Goal: Task Accomplishment & Management: Use online tool/utility

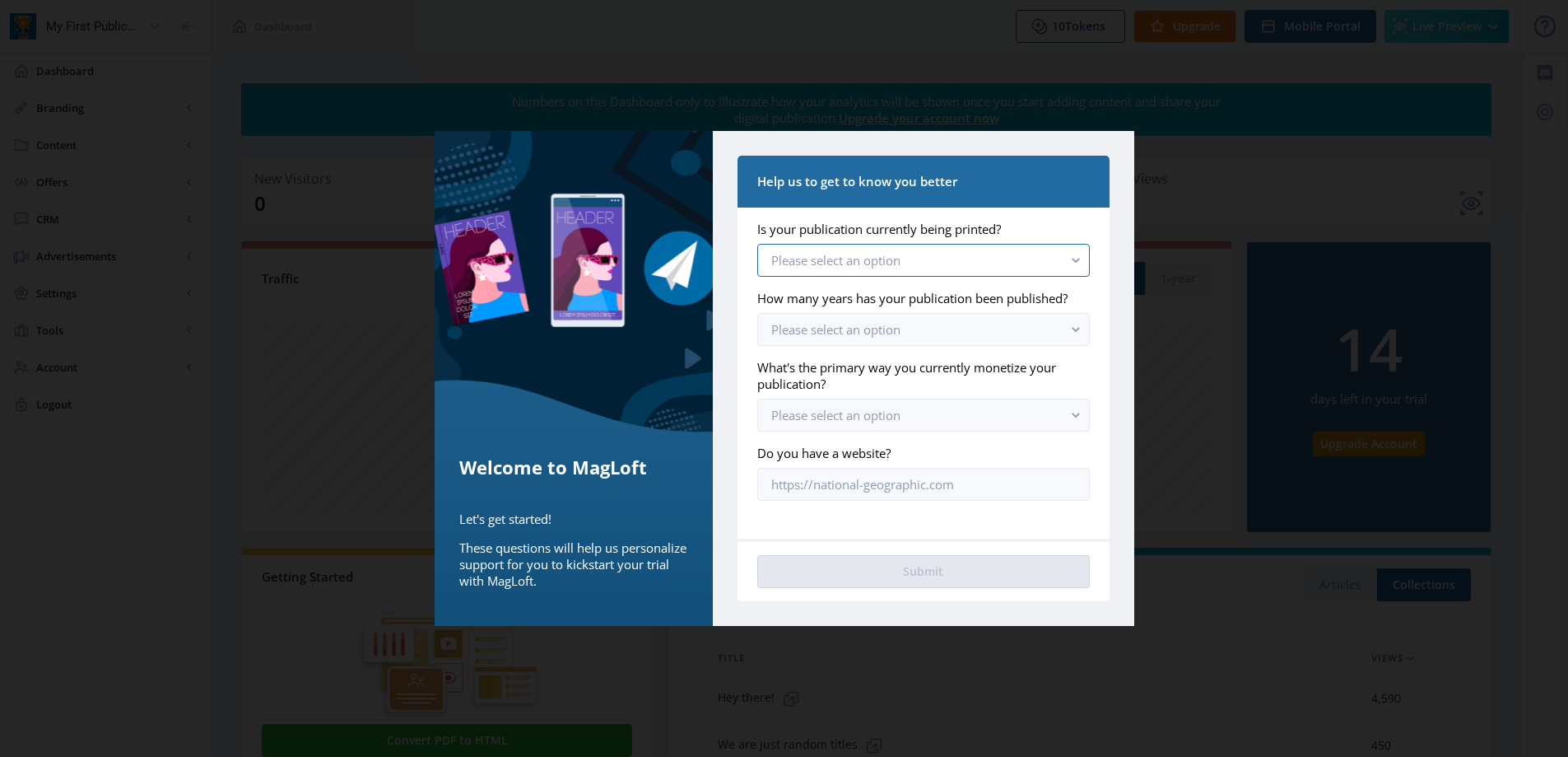
click at [1060, 262] on button "Please select an option" at bounding box center [922, 260] width 332 height 32
click at [919, 302] on nb-option "Yes, we still print [DATE]" at bounding box center [922, 300] width 330 height 32
click at [969, 337] on button "Please select an option" at bounding box center [922, 329] width 332 height 32
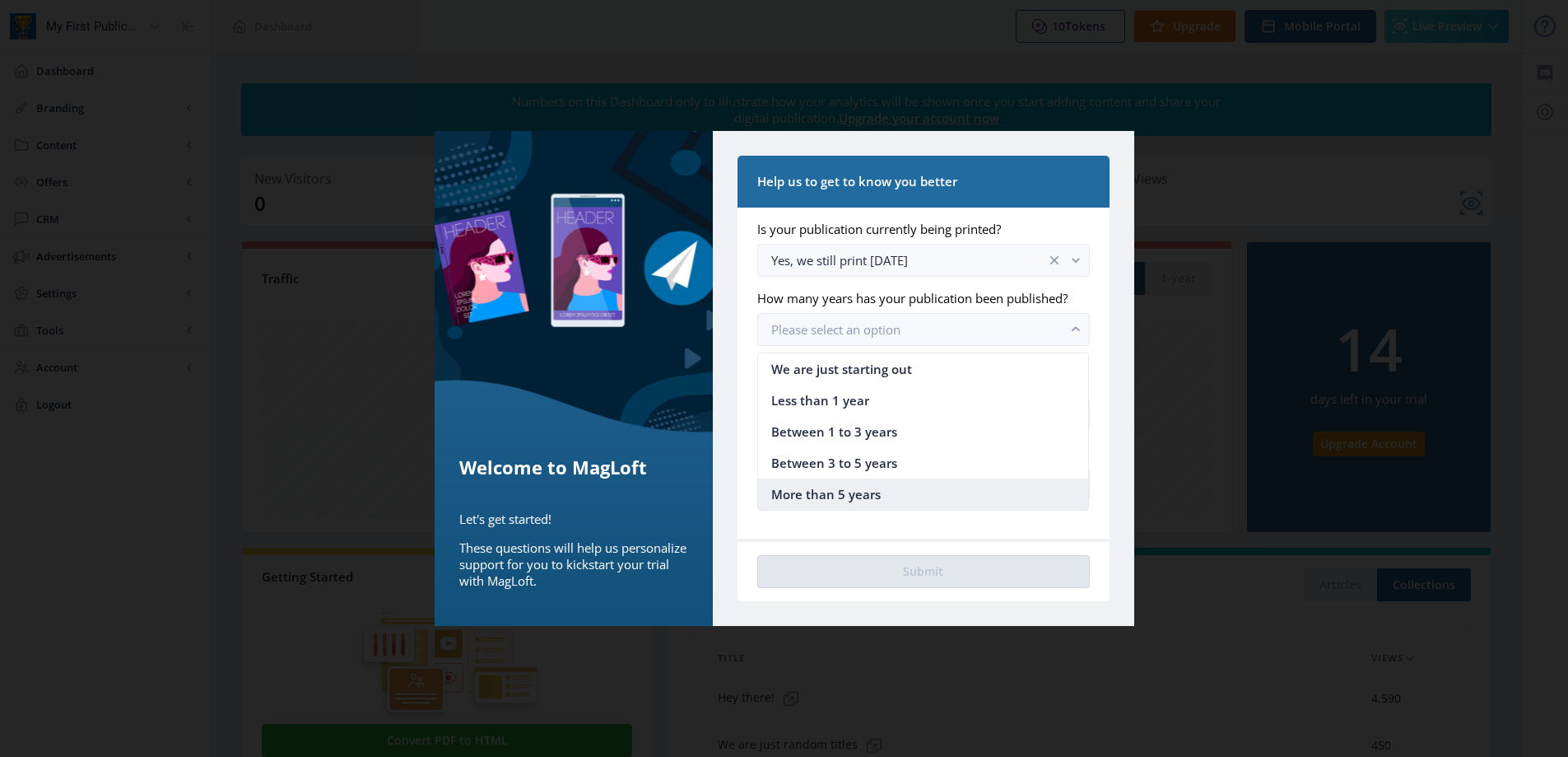
click at [856, 496] on span "More than 5 years" at bounding box center [826, 494] width 109 height 20
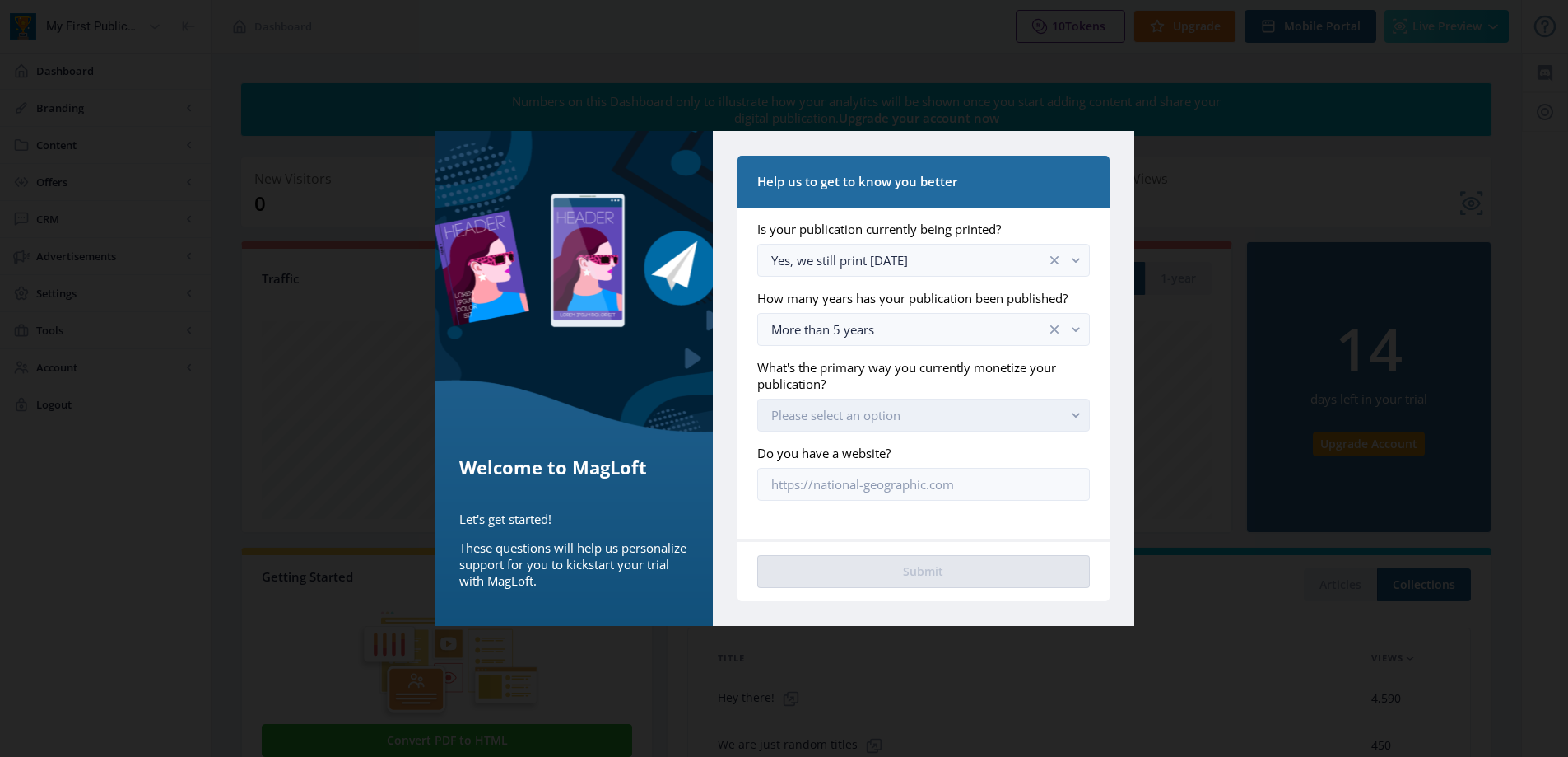
click at [933, 421] on button "Please select an option" at bounding box center [922, 414] width 332 height 32
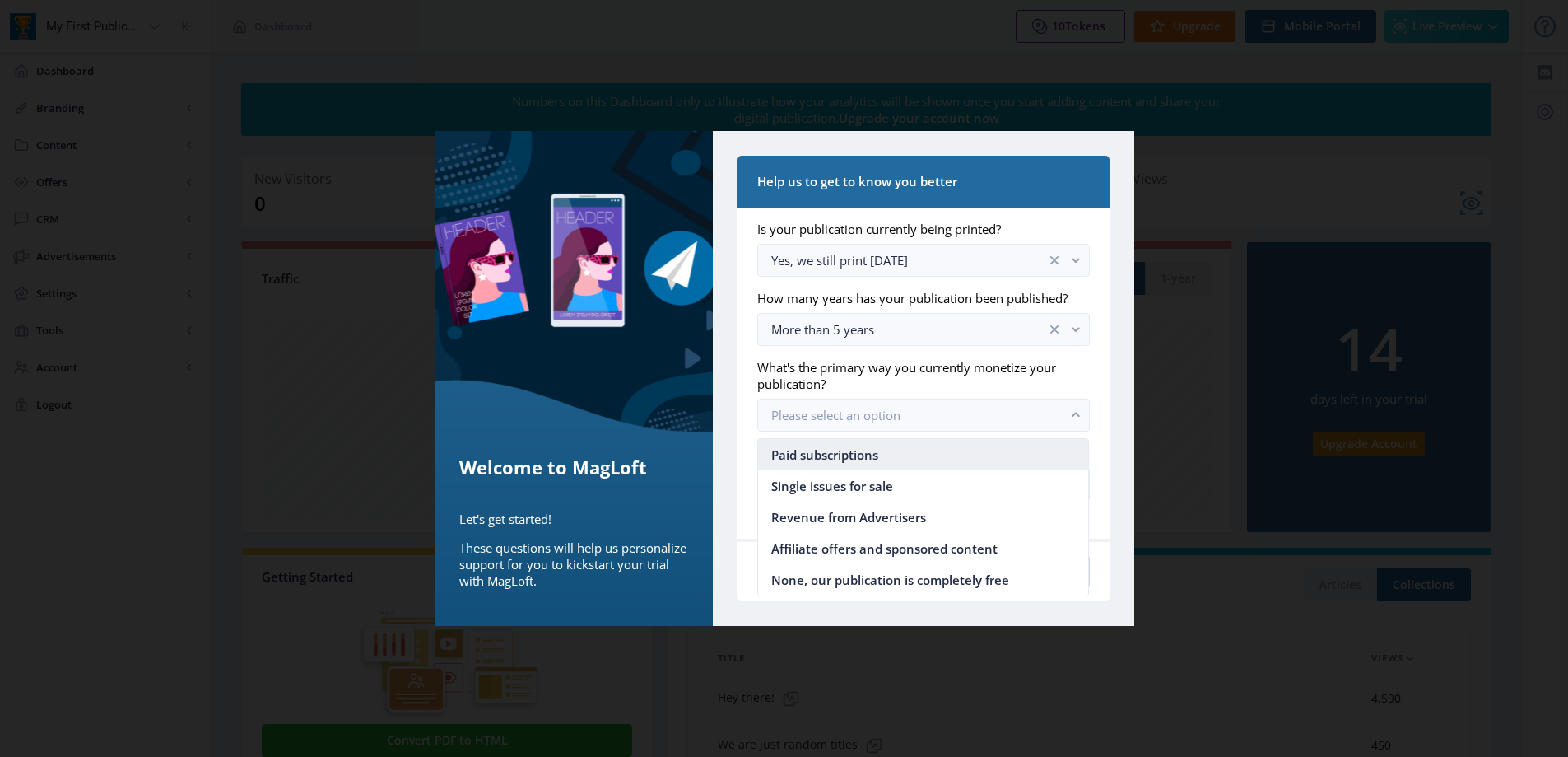
click at [899, 459] on nb-option "Paid subscriptions" at bounding box center [922, 455] width 330 height 32
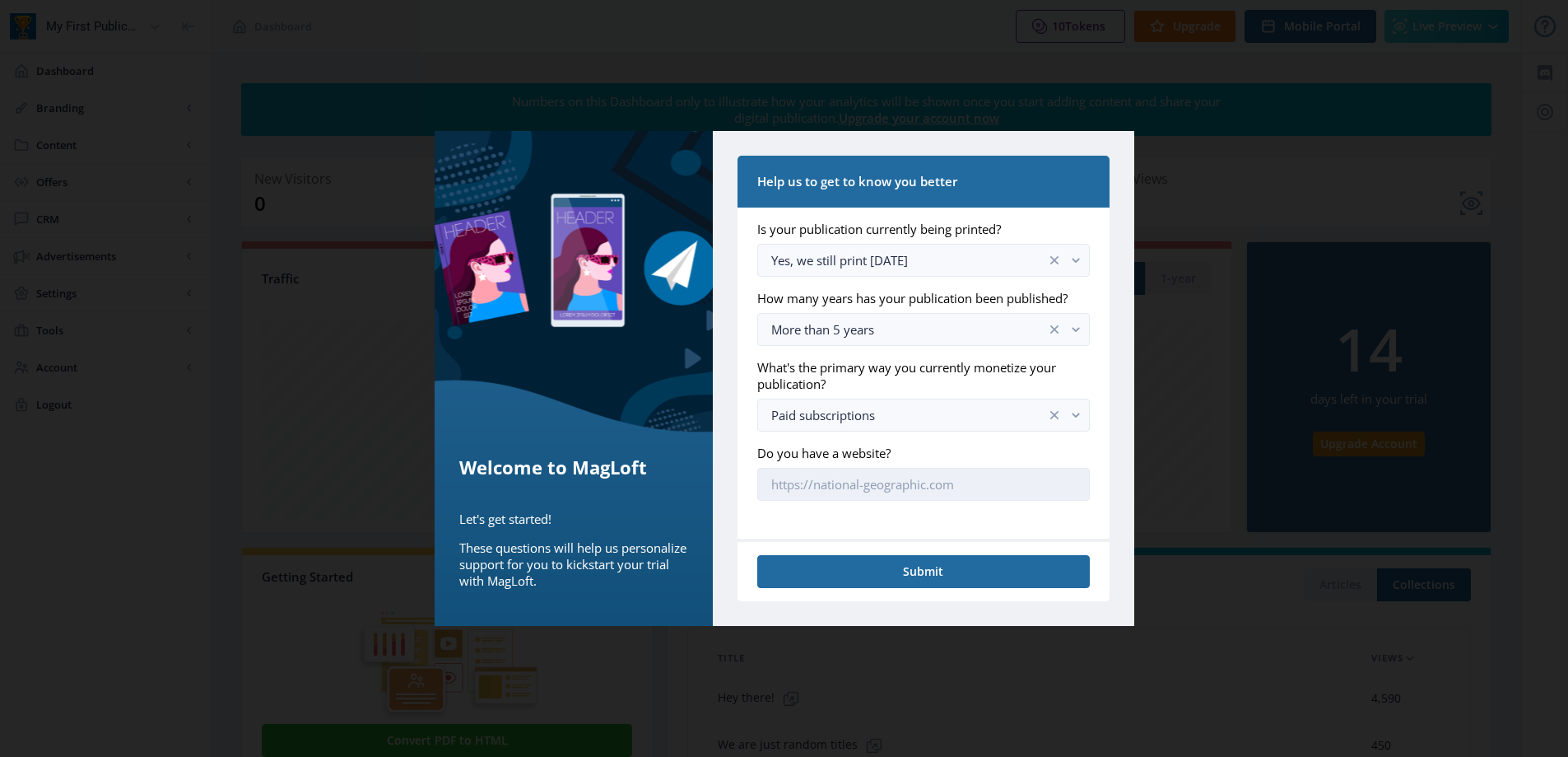
click at [901, 490] on input "Do you have a website?" at bounding box center [922, 483] width 332 height 32
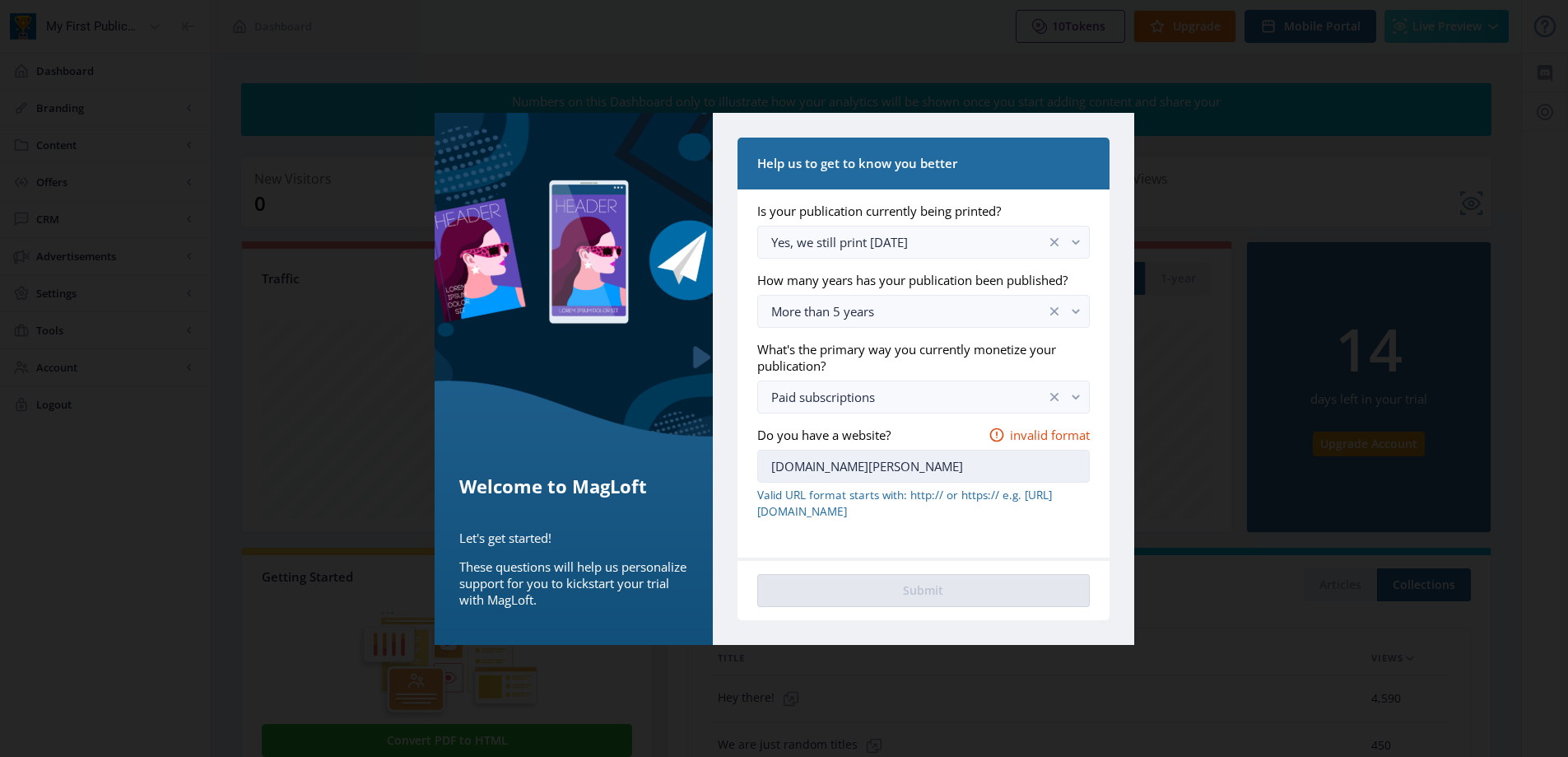
click at [886, 453] on input "[DOMAIN_NAME][PERSON_NAME]" at bounding box center [922, 466] width 332 height 32
click at [772, 470] on input "[DOMAIN_NAME][PERSON_NAME]" at bounding box center [922, 466] width 332 height 32
click at [956, 475] on input "[DOMAIN_NAME][PERSON_NAME]" at bounding box center [922, 466] width 332 height 32
click at [913, 470] on input "[DOMAIN_NAME][PERSON_NAME]" at bounding box center [922, 466] width 332 height 32
click at [931, 457] on input "[DOMAIN_NAME][PERSON_NAME]" at bounding box center [922, 466] width 332 height 32
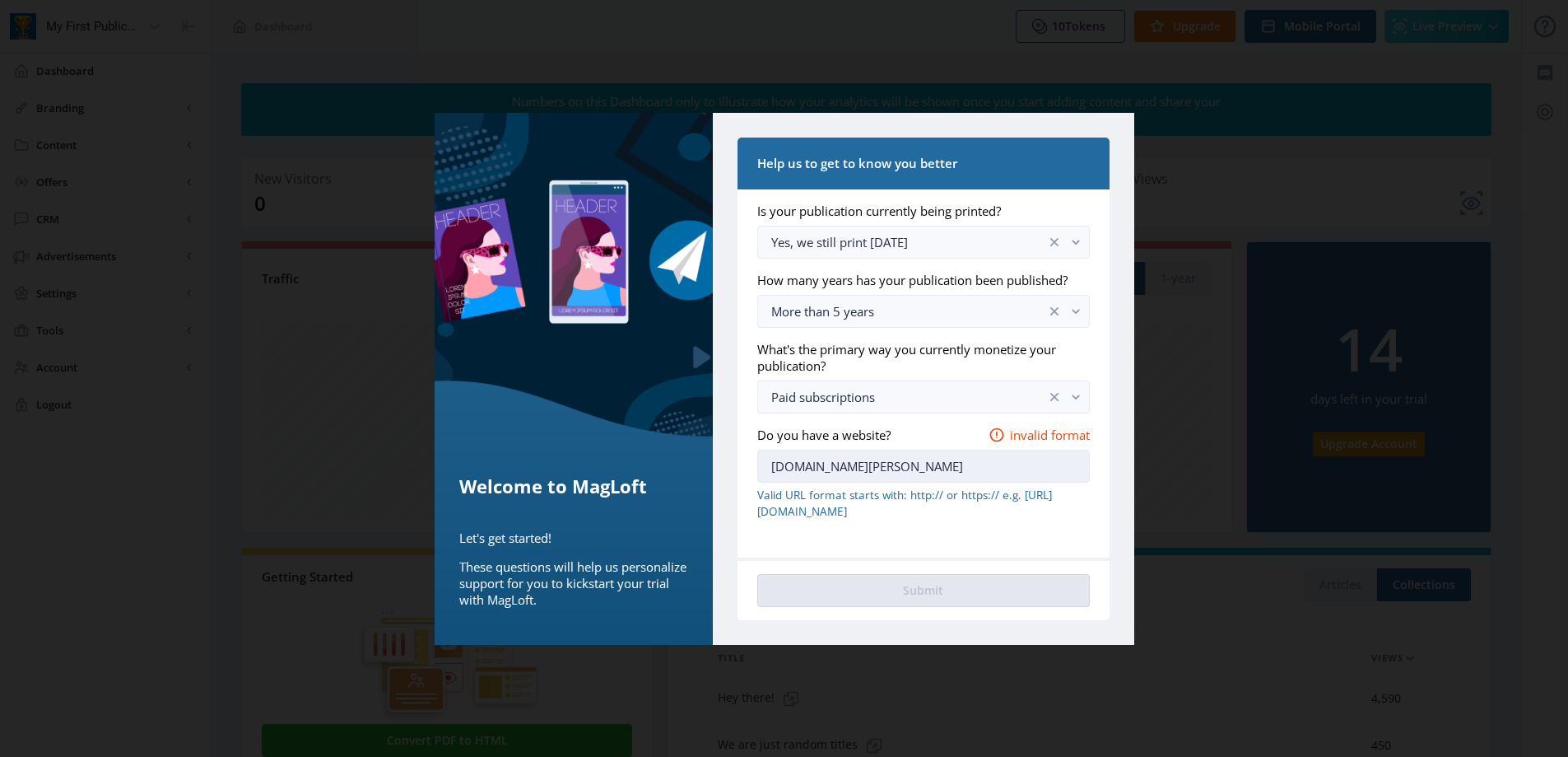
click at [772, 466] on input "[DOMAIN_NAME][PERSON_NAME]" at bounding box center [922, 466] width 332 height 32
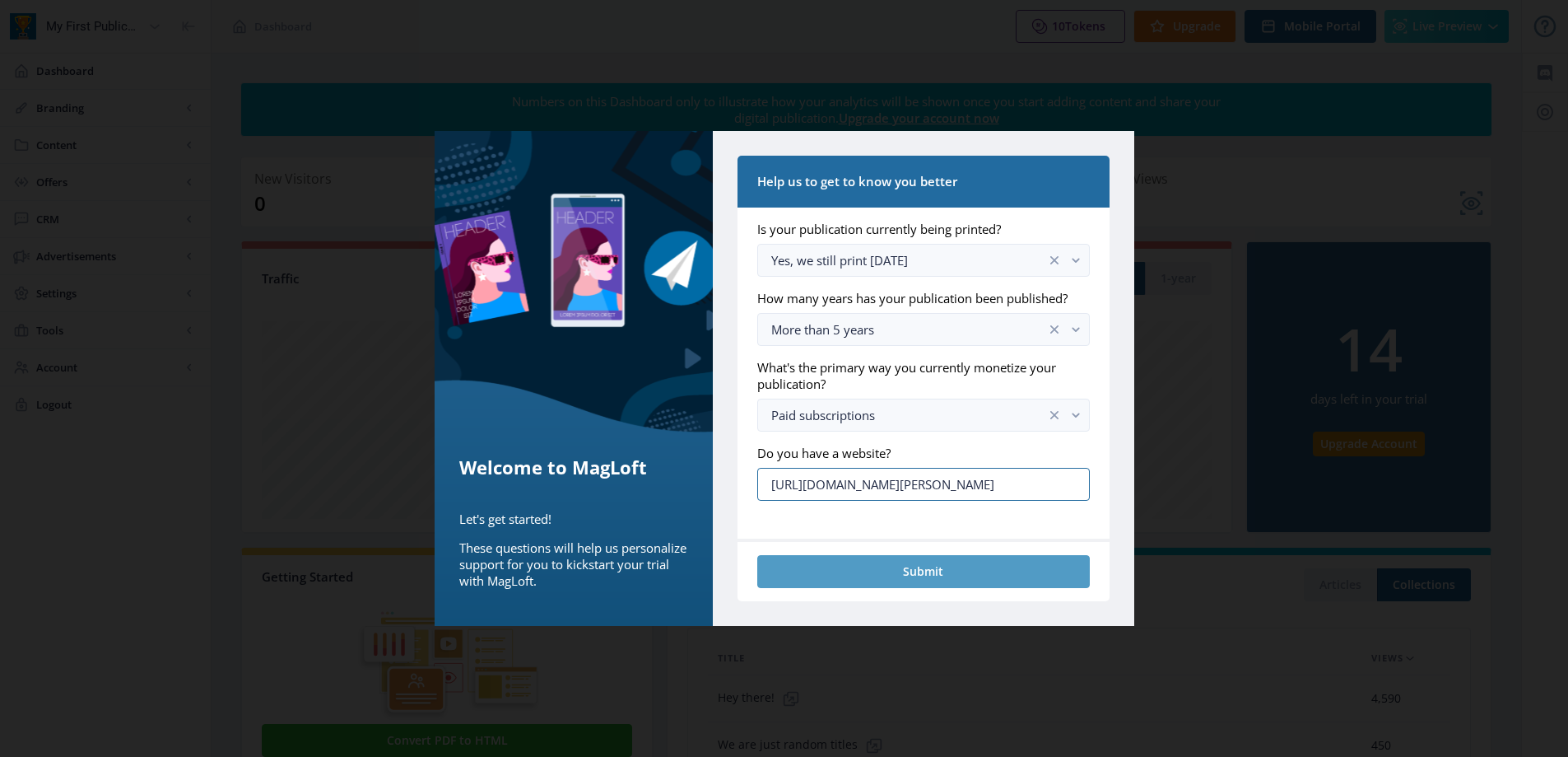
type input "[URL][DOMAIN_NAME][PERSON_NAME]"
click at [942, 577] on button "Submit" at bounding box center [922, 571] width 332 height 32
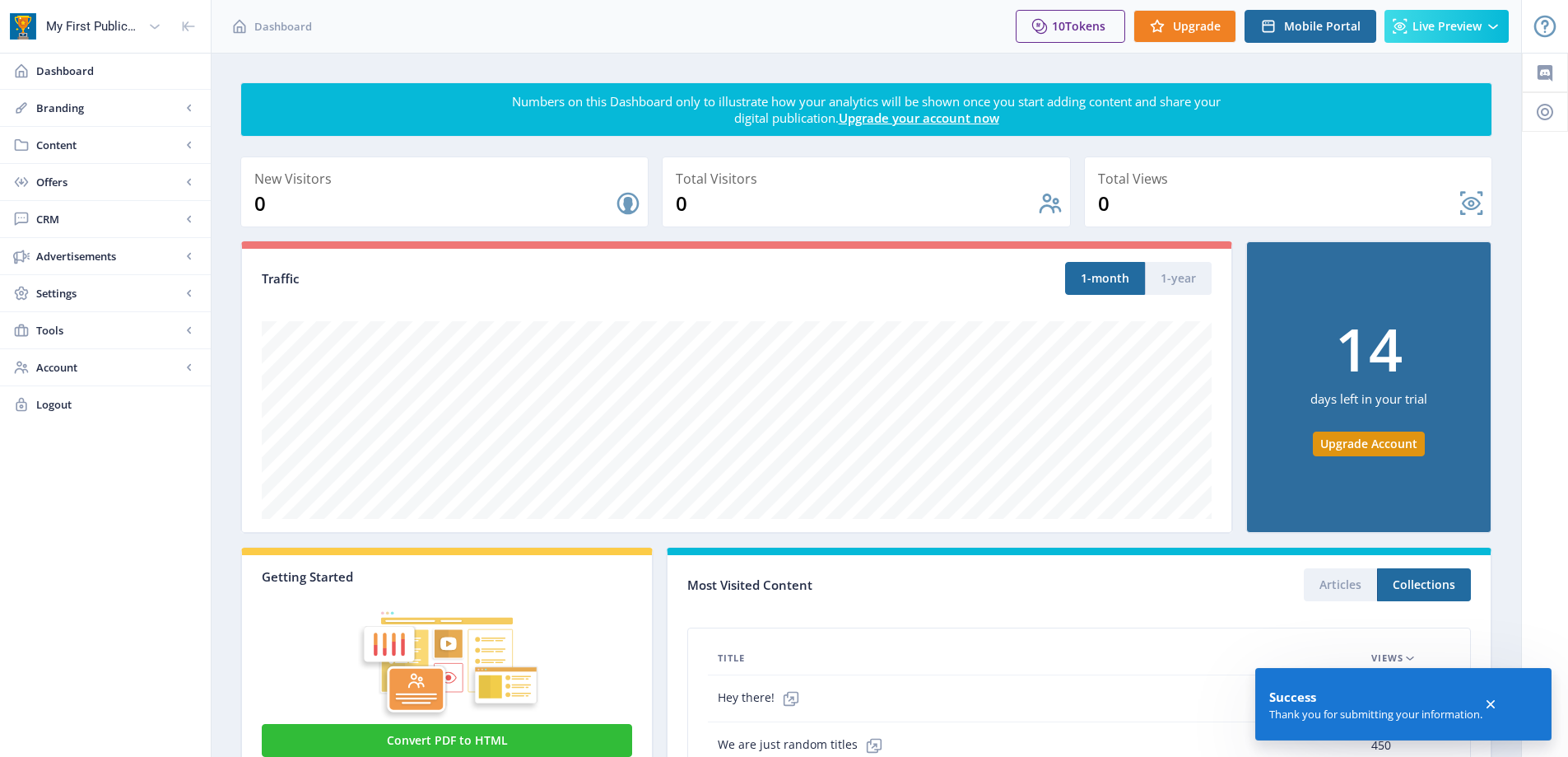
click at [1494, 704] on icon at bounding box center [1490, 704] width 8 height 8
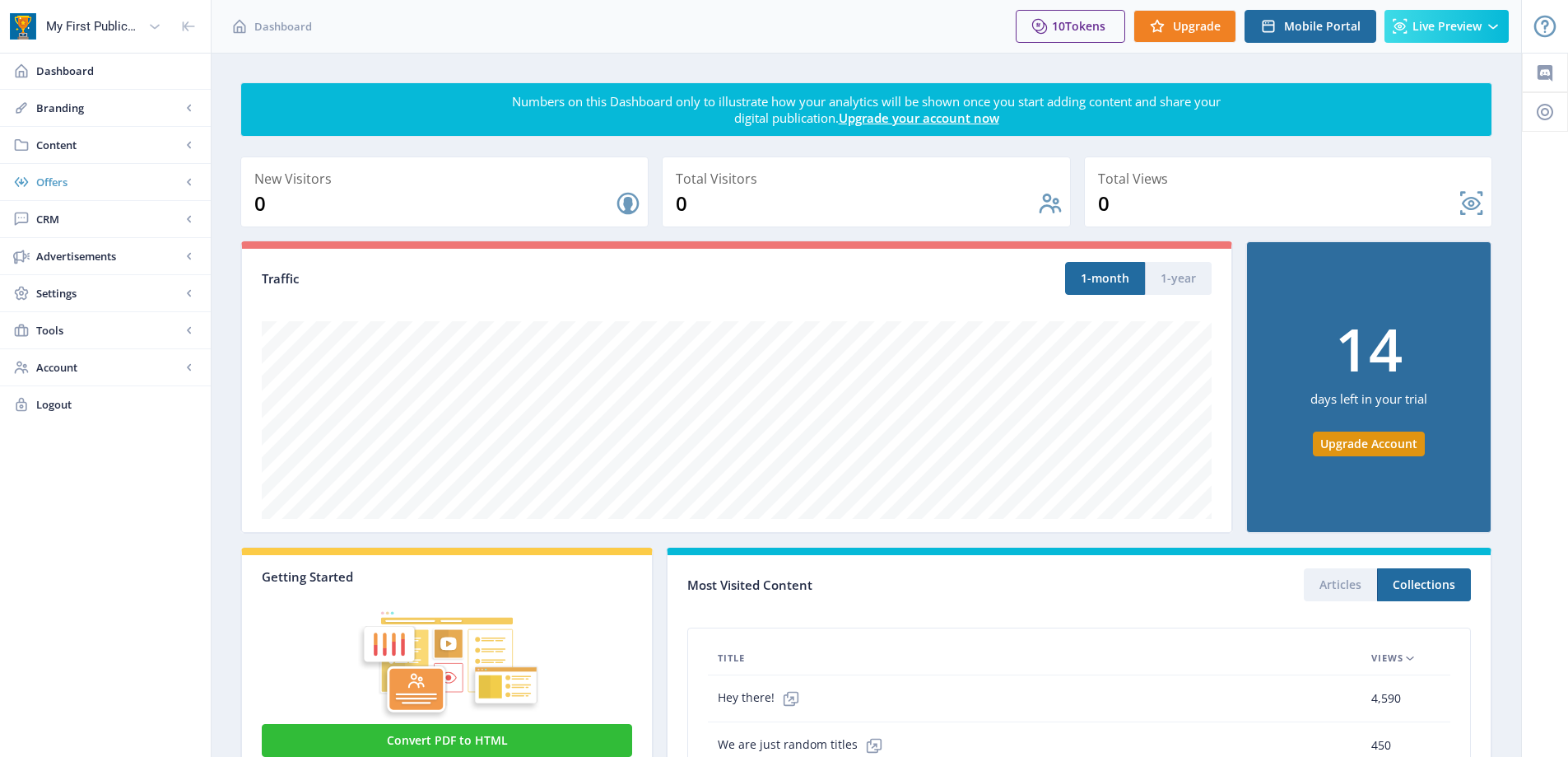
click at [93, 183] on span "Offers" at bounding box center [108, 181] width 145 height 17
click at [84, 247] on link "Subscriptions" at bounding box center [105, 256] width 178 height 36
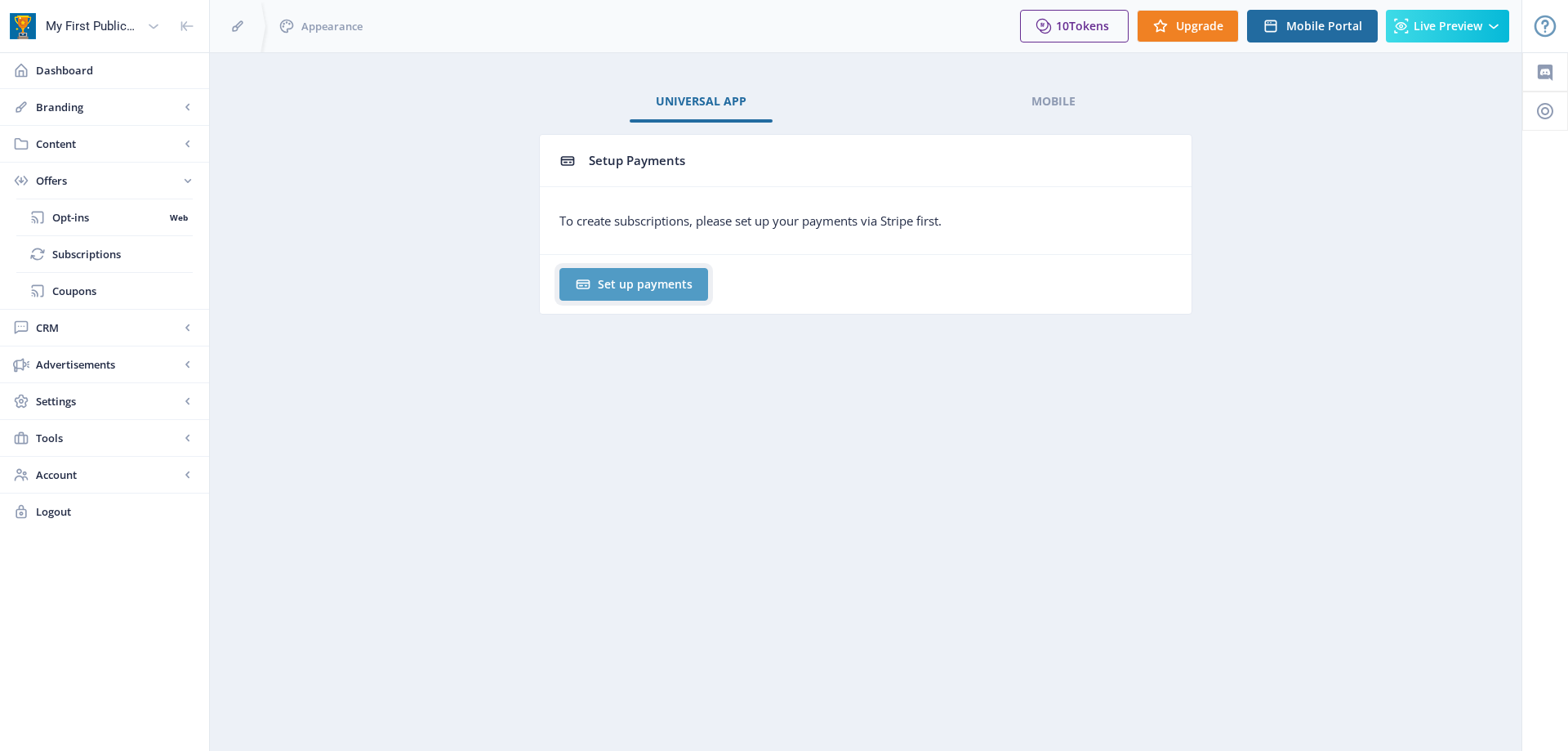
click at [627, 287] on button "Set up payments" at bounding box center [634, 283] width 148 height 32
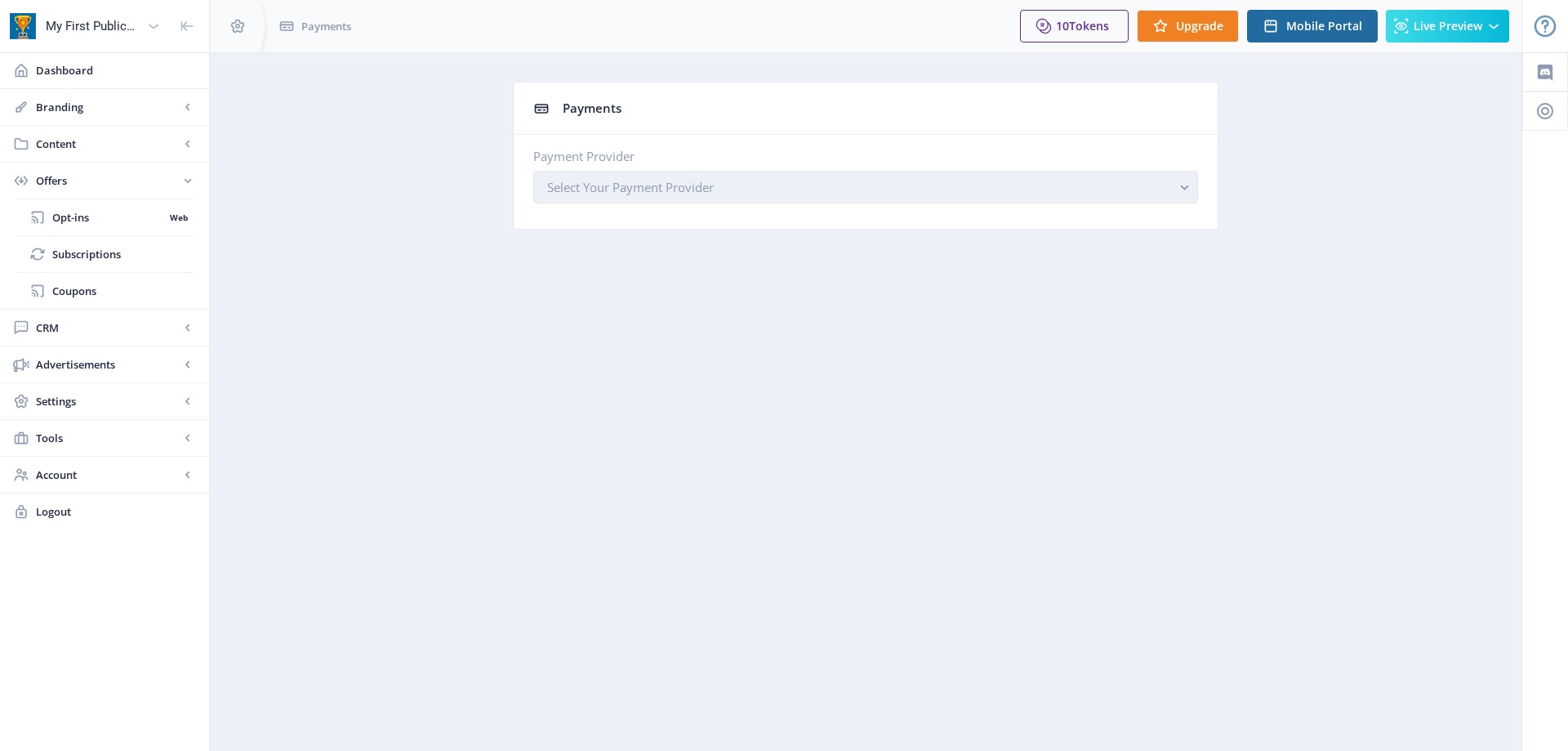
click at [790, 193] on button "Select Your Payment Provider" at bounding box center [865, 187] width 665 height 32
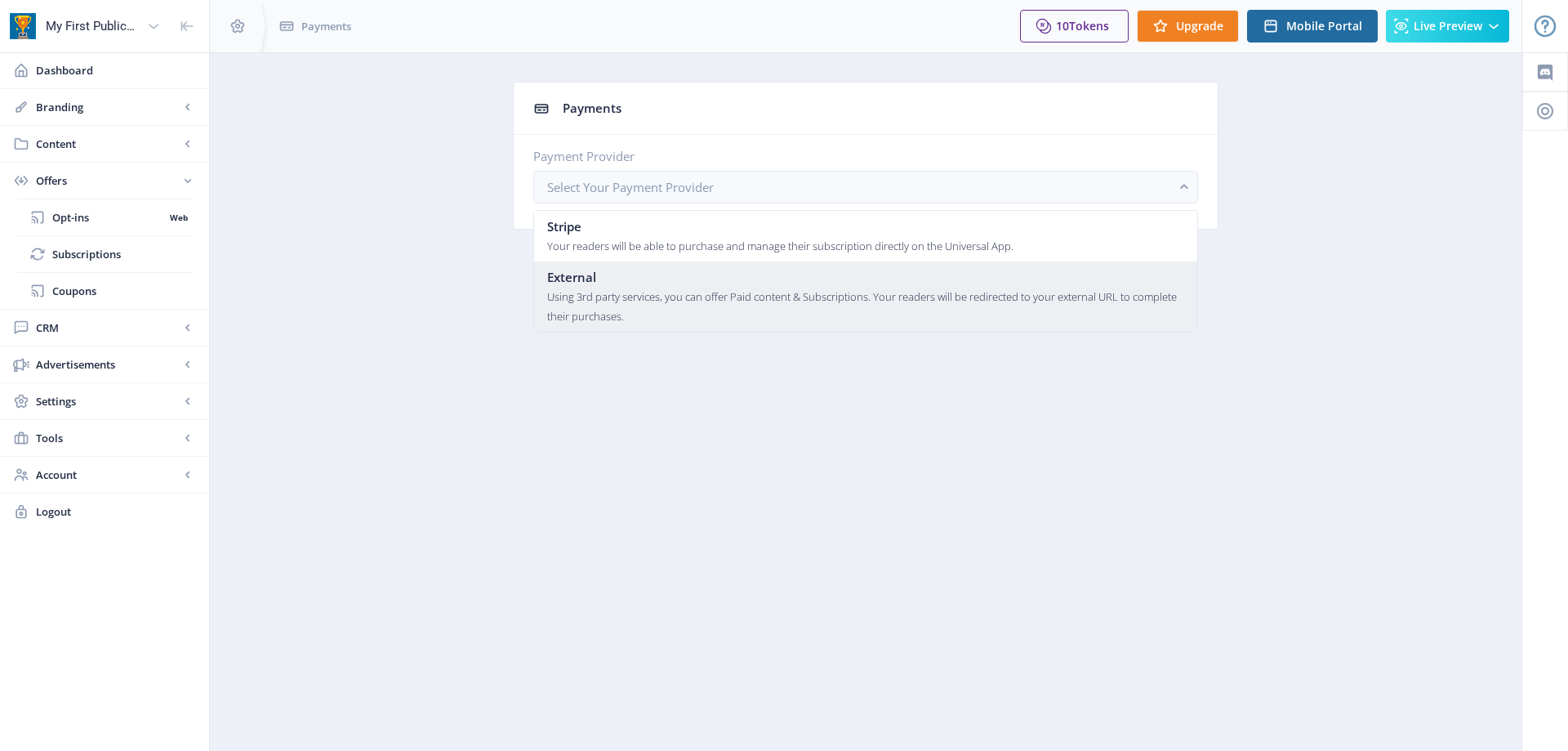
click at [647, 301] on div "Using 3rd party services, you can offer Paid content & Subscriptions. Your read…" at bounding box center [865, 307] width 637 height 39
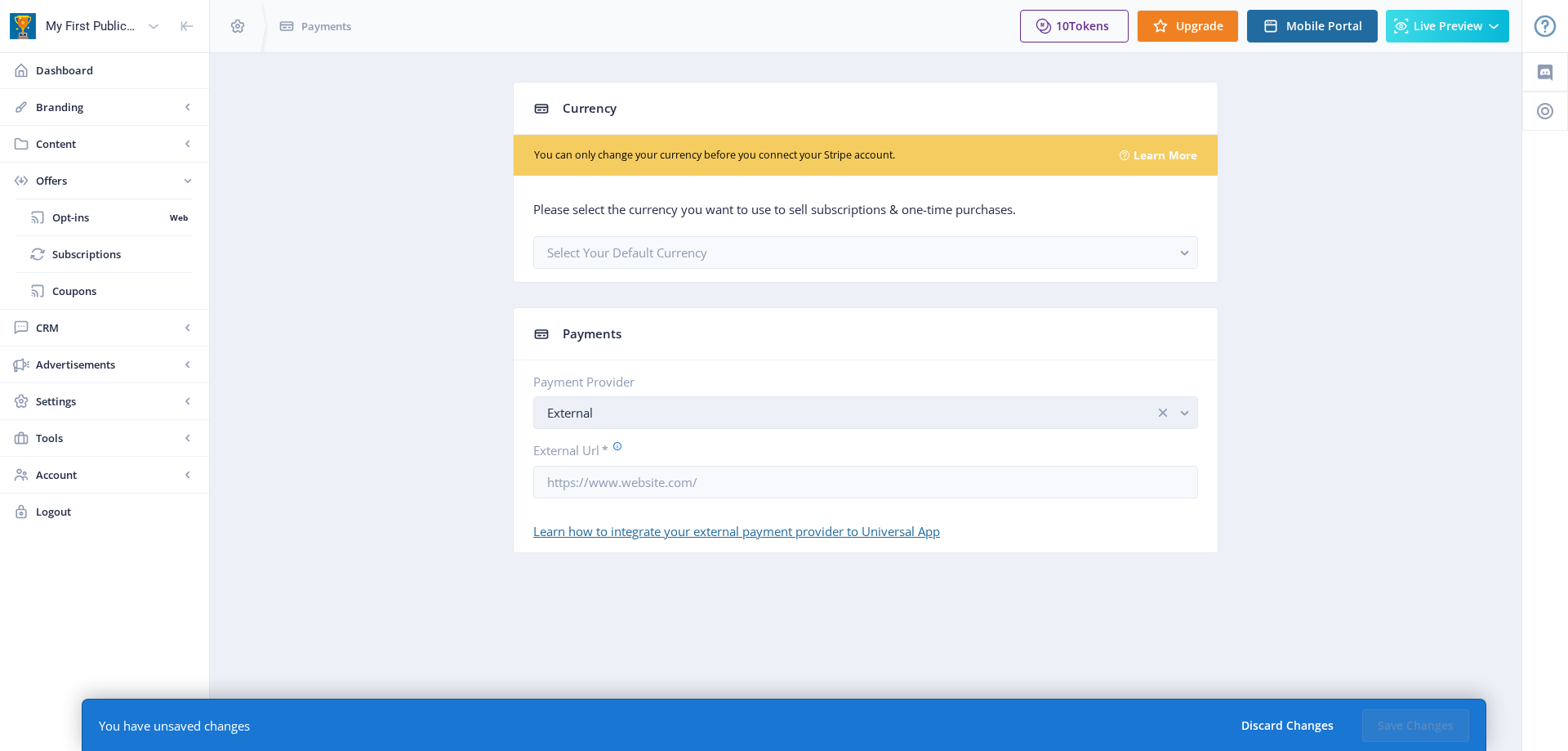
click at [668, 404] on div "External" at bounding box center [850, 412] width 607 height 20
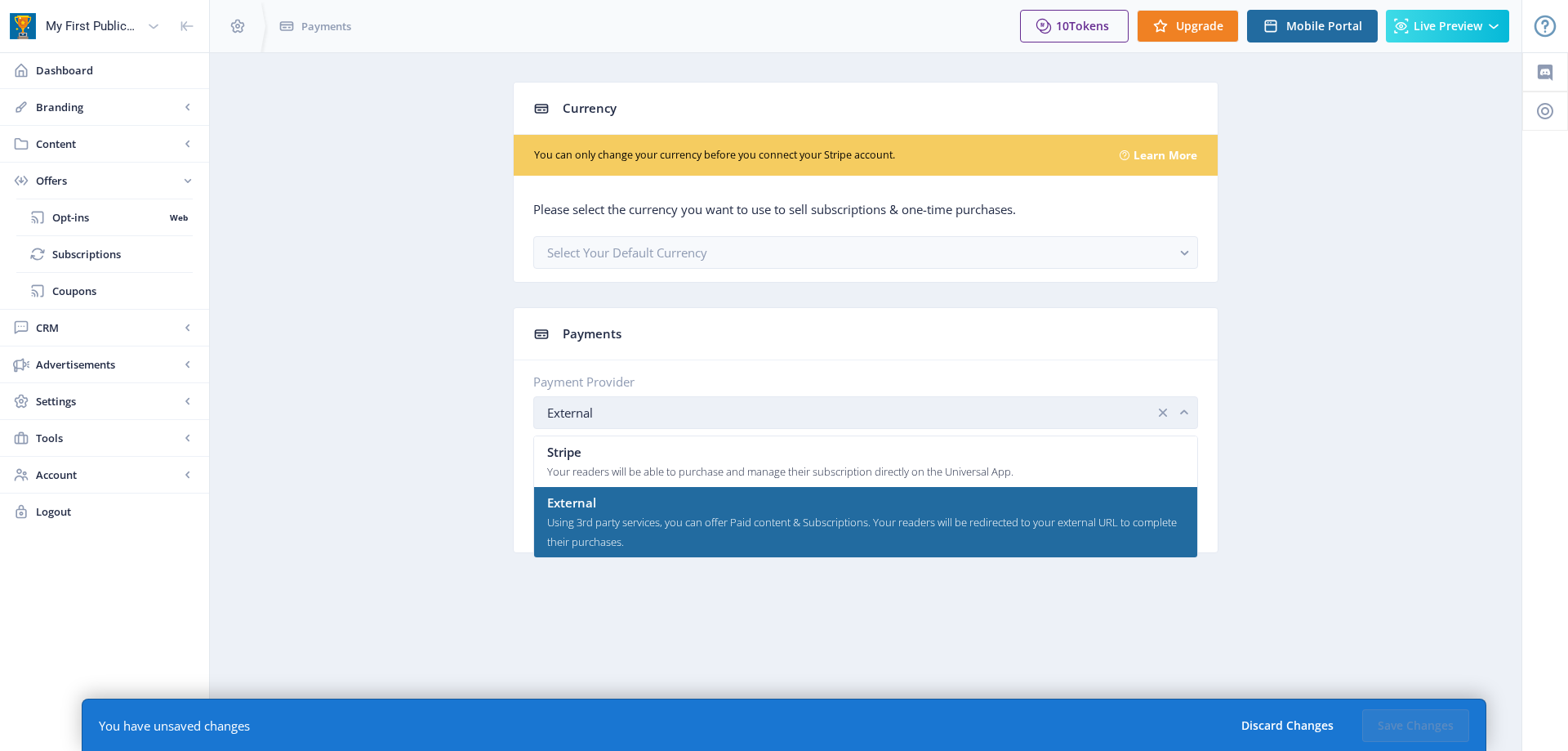
click at [668, 404] on div "External" at bounding box center [850, 412] width 607 height 20
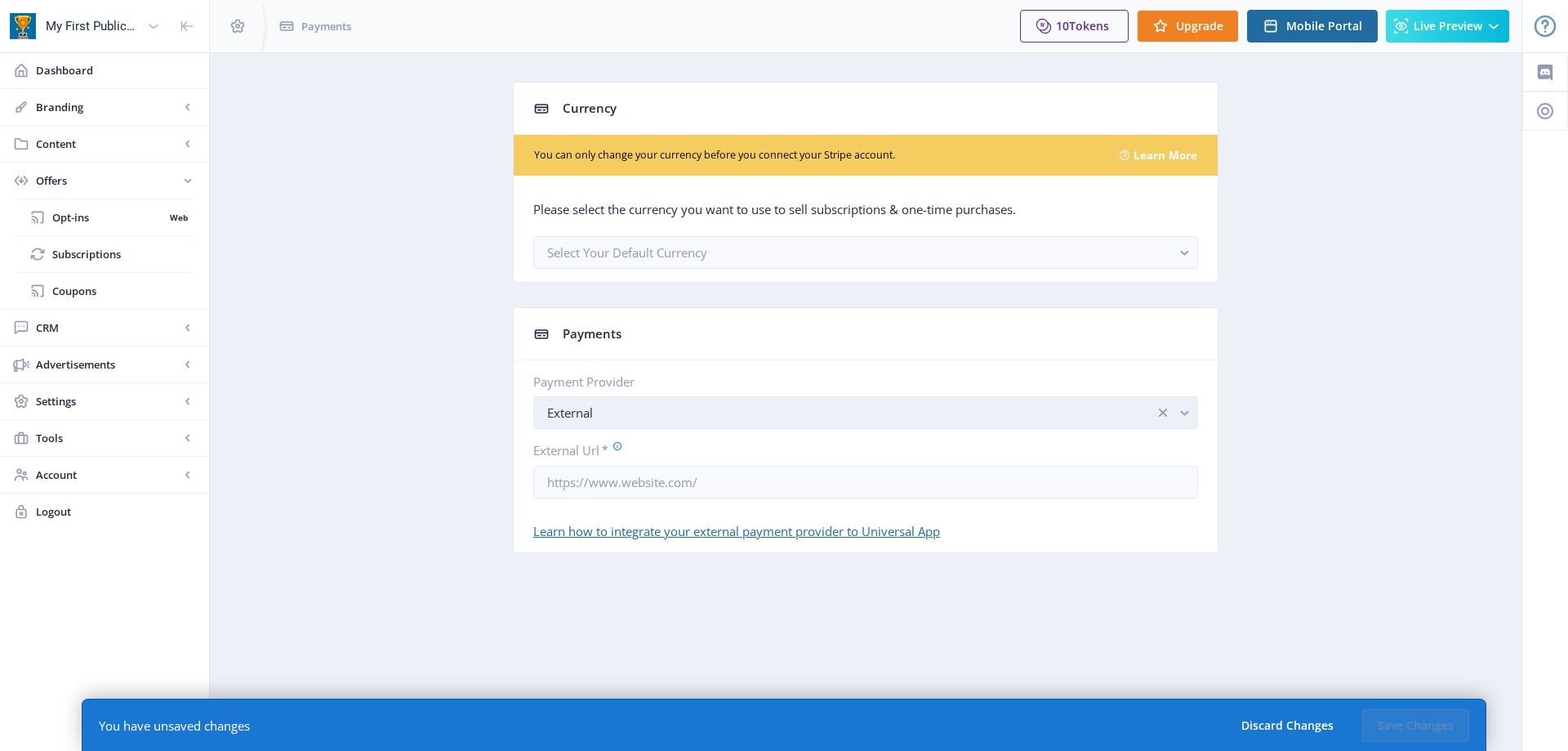
click at [668, 404] on div "External" at bounding box center [850, 412] width 607 height 20
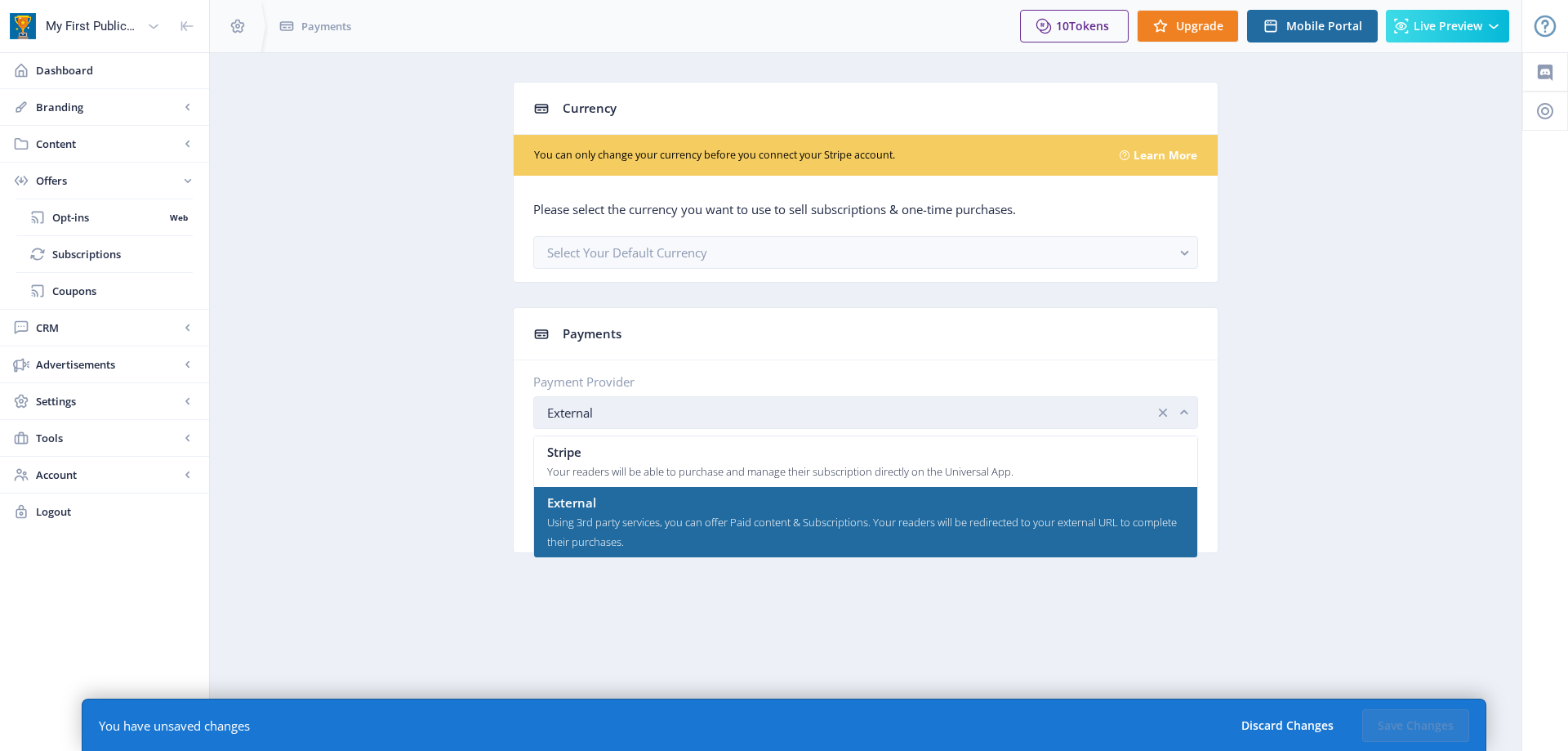
click at [668, 404] on div "External" at bounding box center [850, 412] width 607 height 20
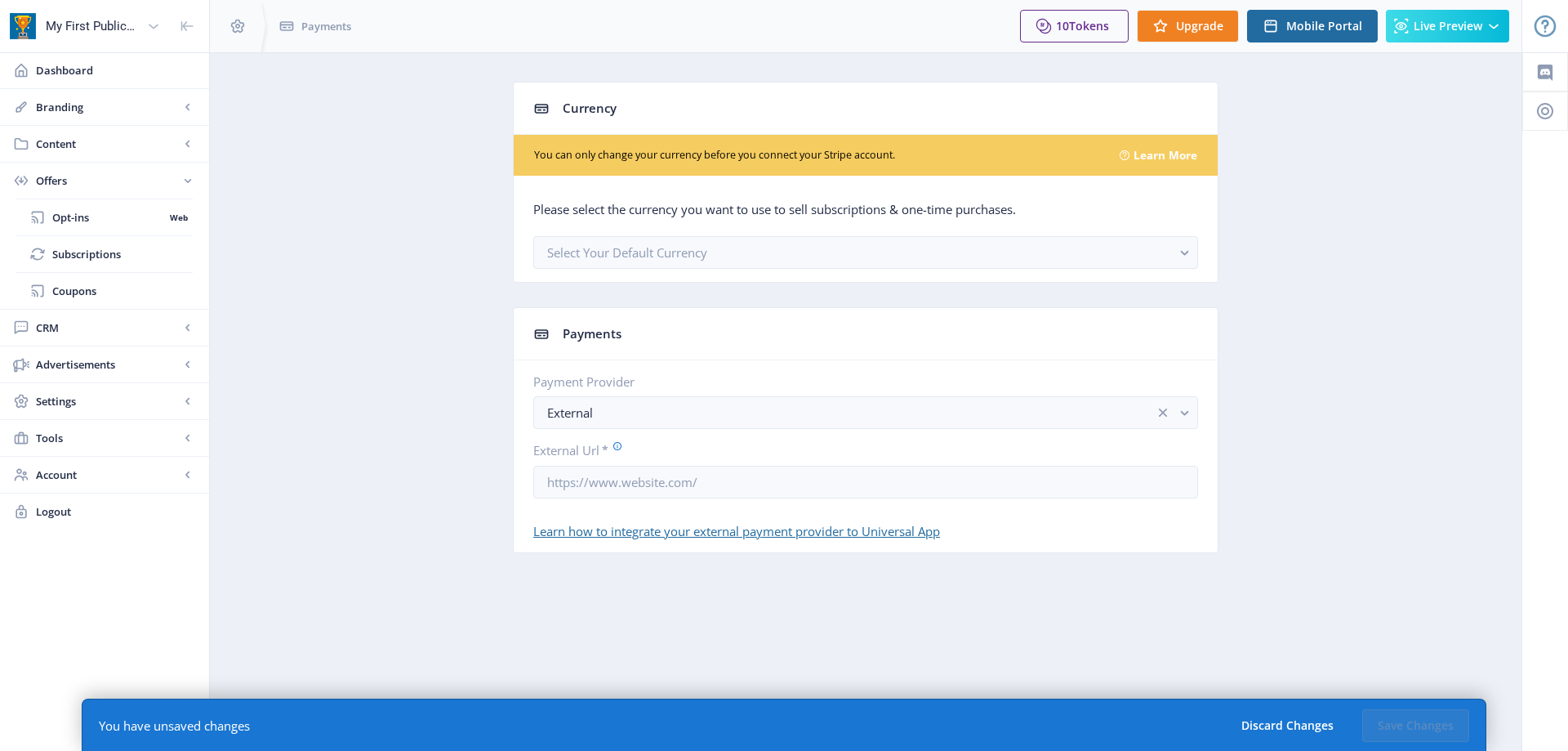
click at [351, 295] on app-settings-payments "Currency You can only change your currency before you connect your Stripe accou…" at bounding box center [865, 330] width 1254 height 496
click at [72, 64] on span "Dashboard" at bounding box center [116, 70] width 160 height 17
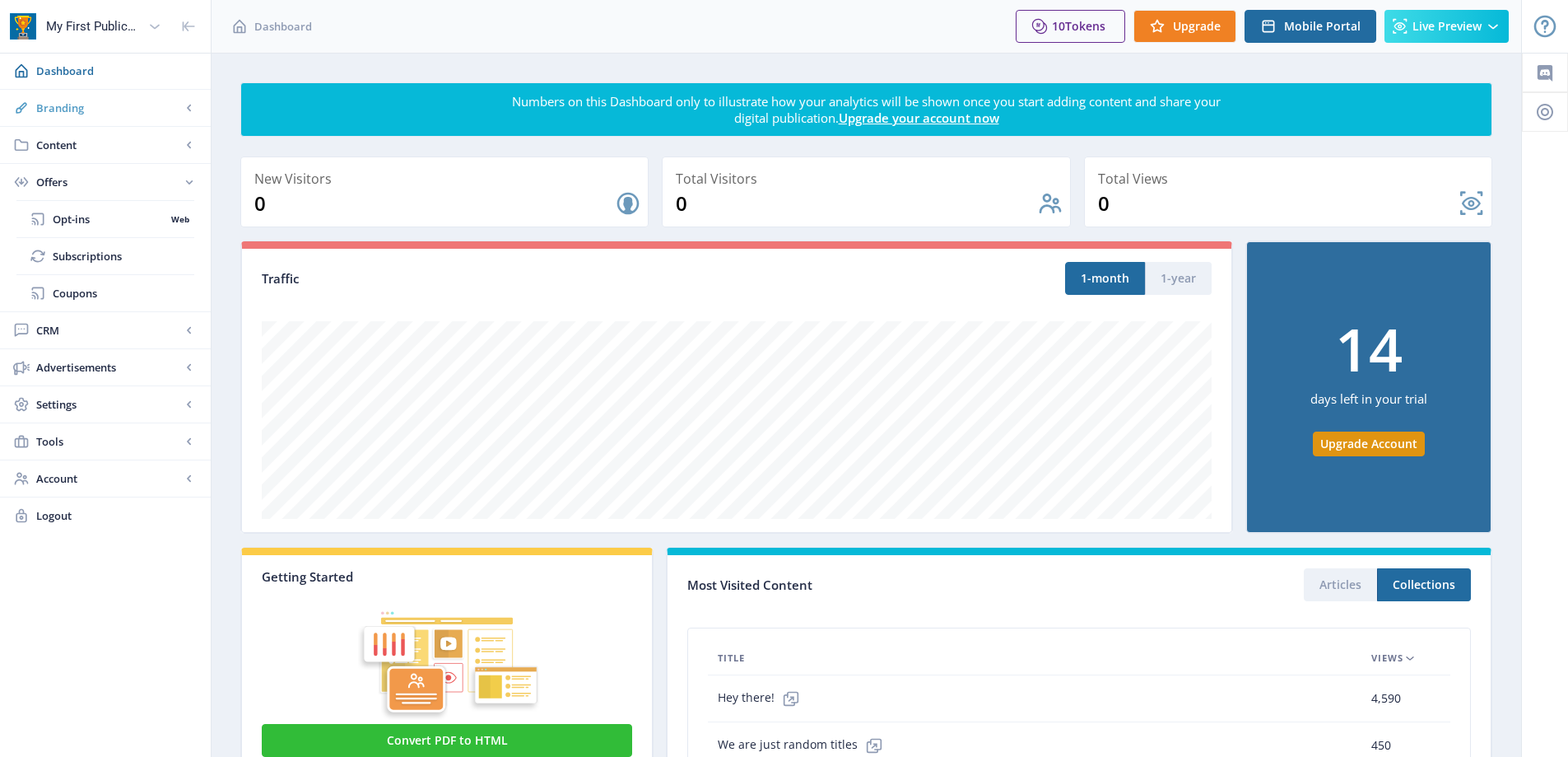
click at [86, 106] on span "Branding" at bounding box center [108, 107] width 145 height 17
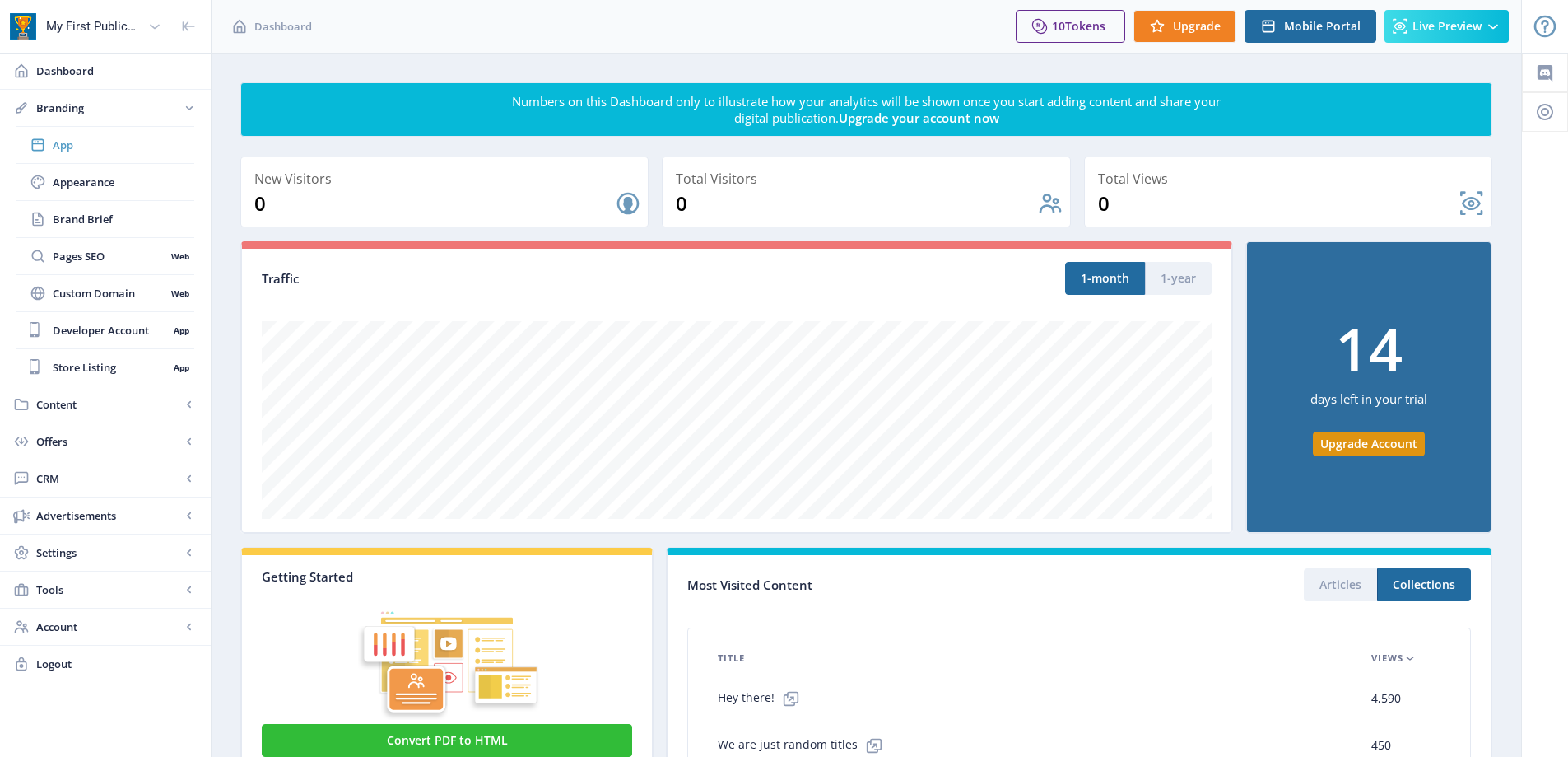
click at [68, 145] on span "App" at bounding box center [124, 145] width 142 height 17
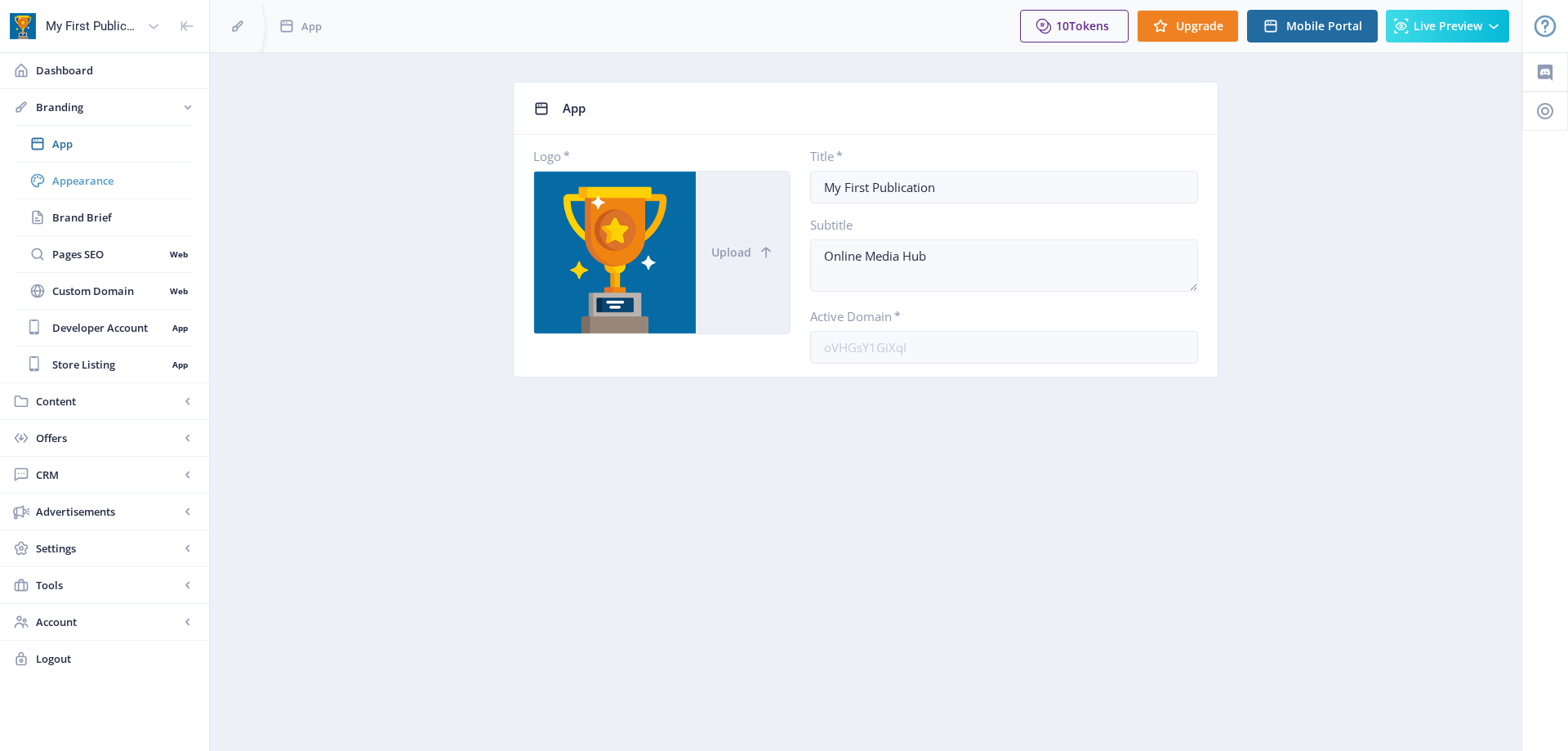
click at [82, 178] on span "Appearance" at bounding box center [123, 180] width 141 height 17
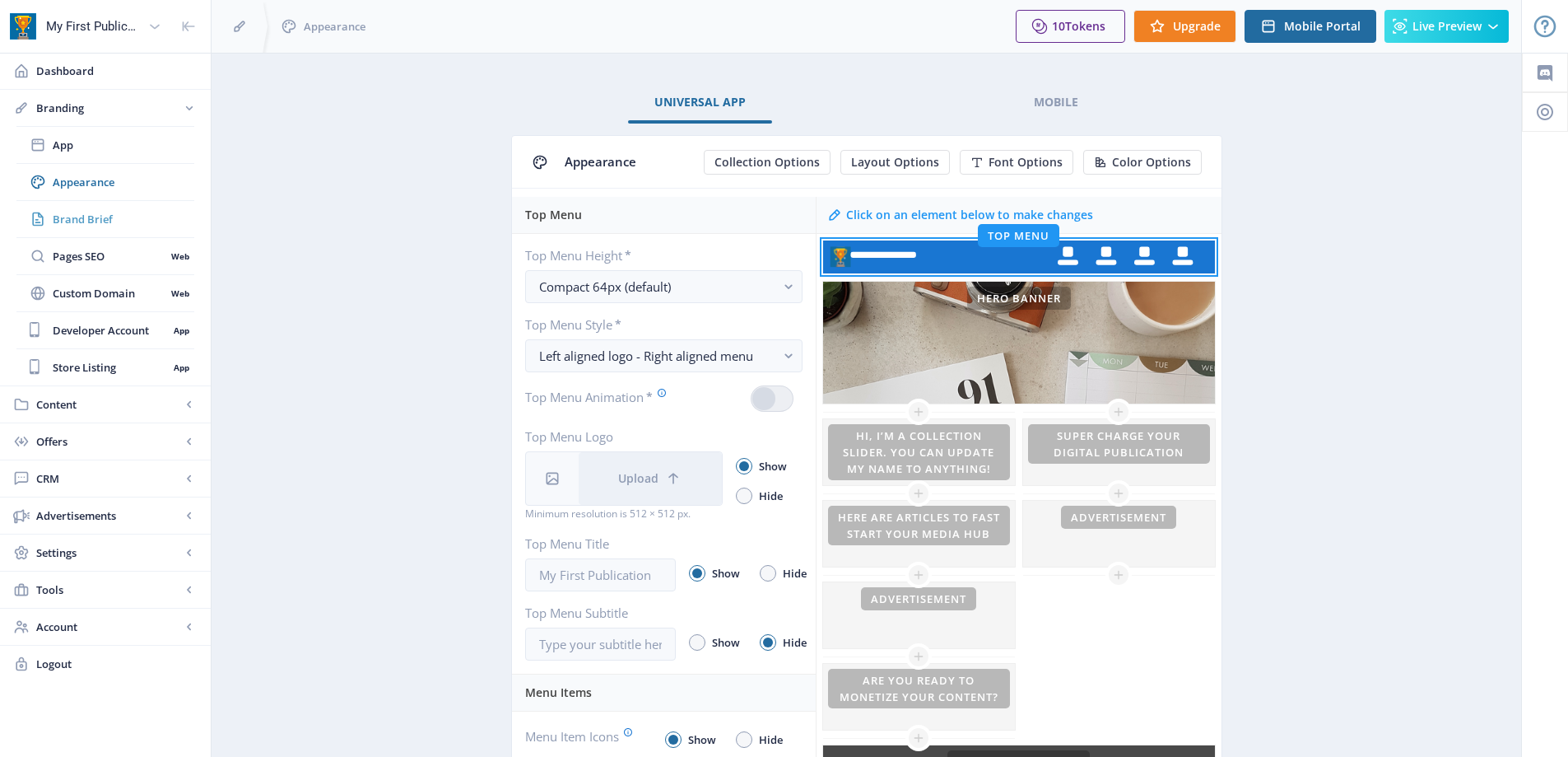
click at [105, 219] on span "Brand Brief" at bounding box center [124, 219] width 142 height 17
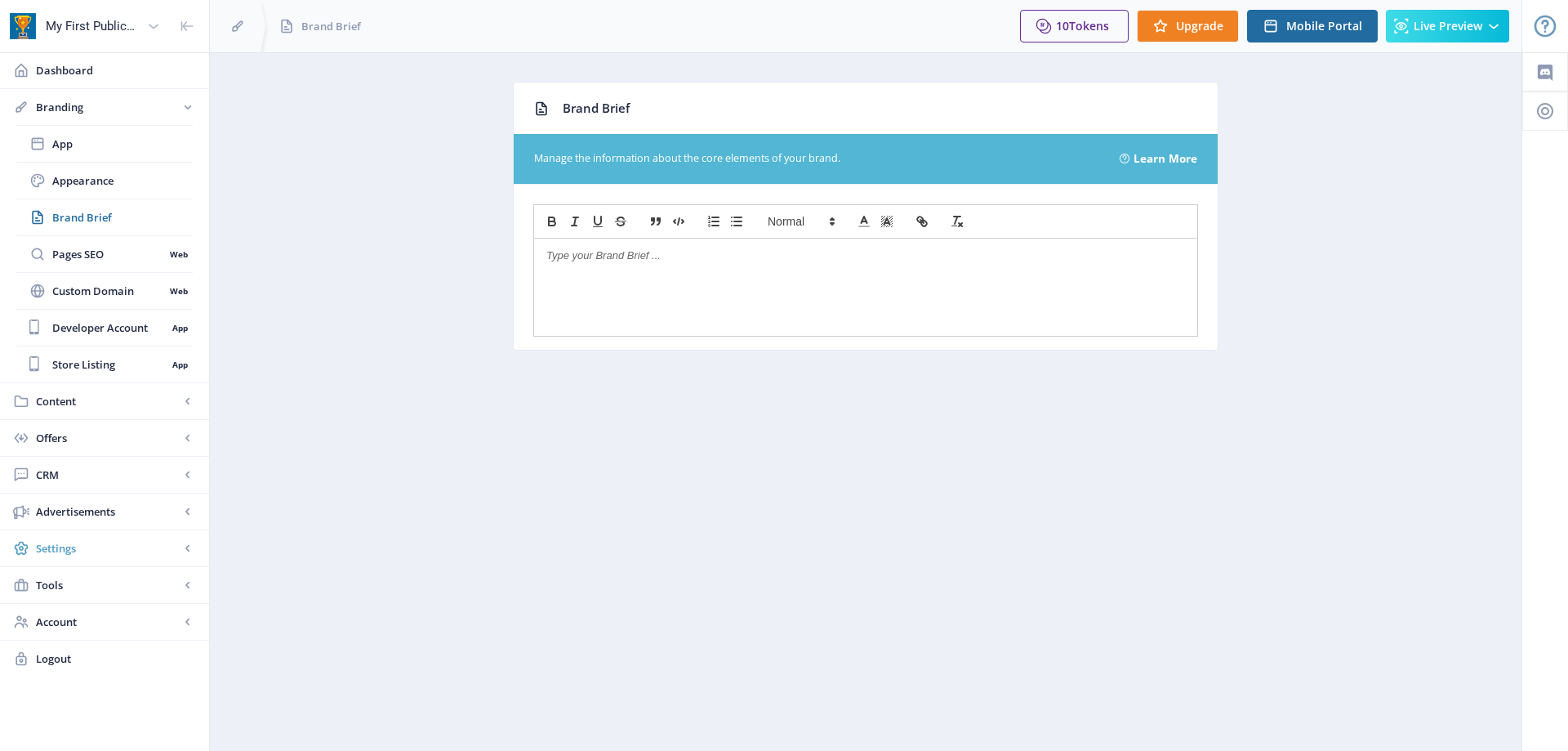
click at [72, 543] on span "Settings" at bounding box center [107, 548] width 144 height 17
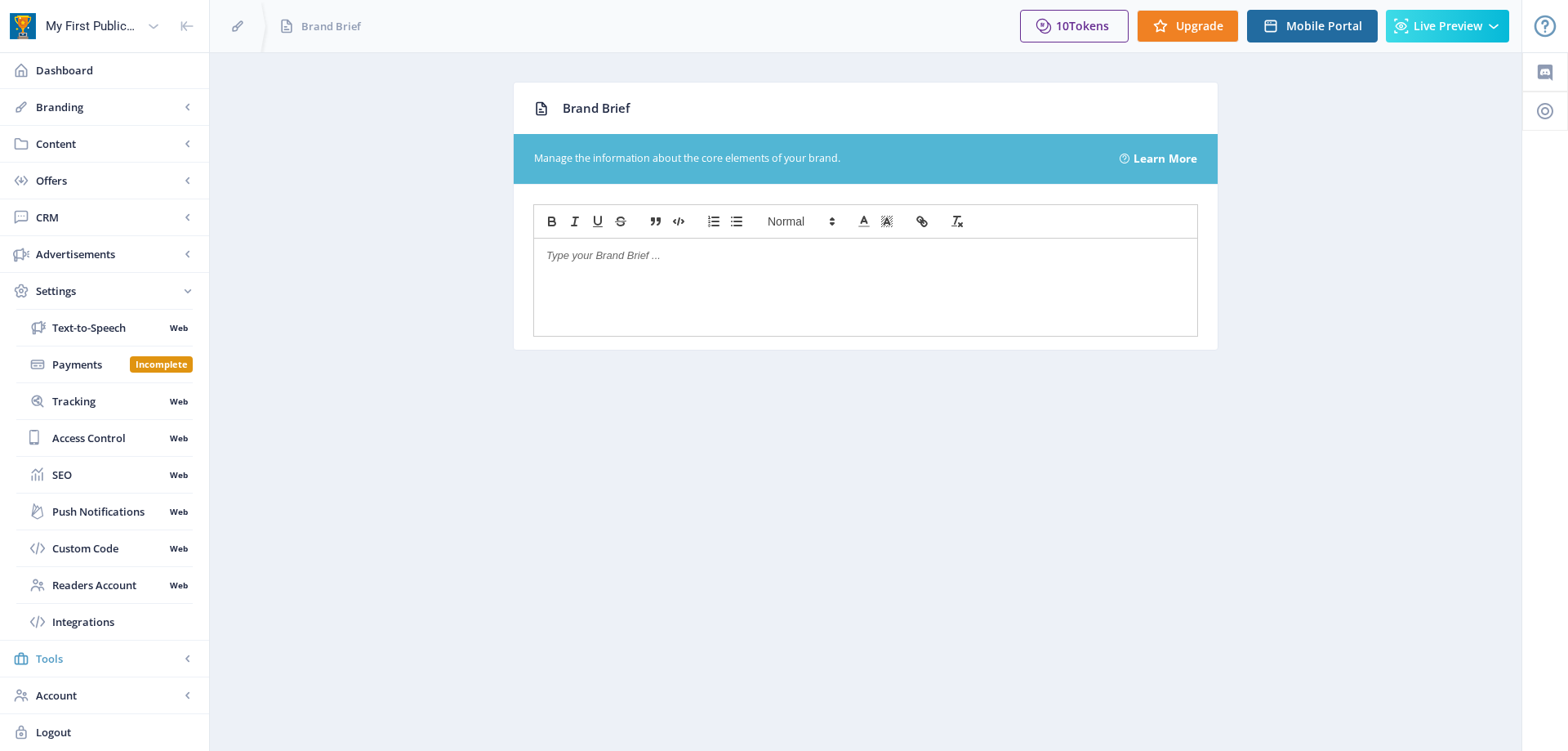
click at [155, 665] on span "Tools" at bounding box center [107, 658] width 144 height 17
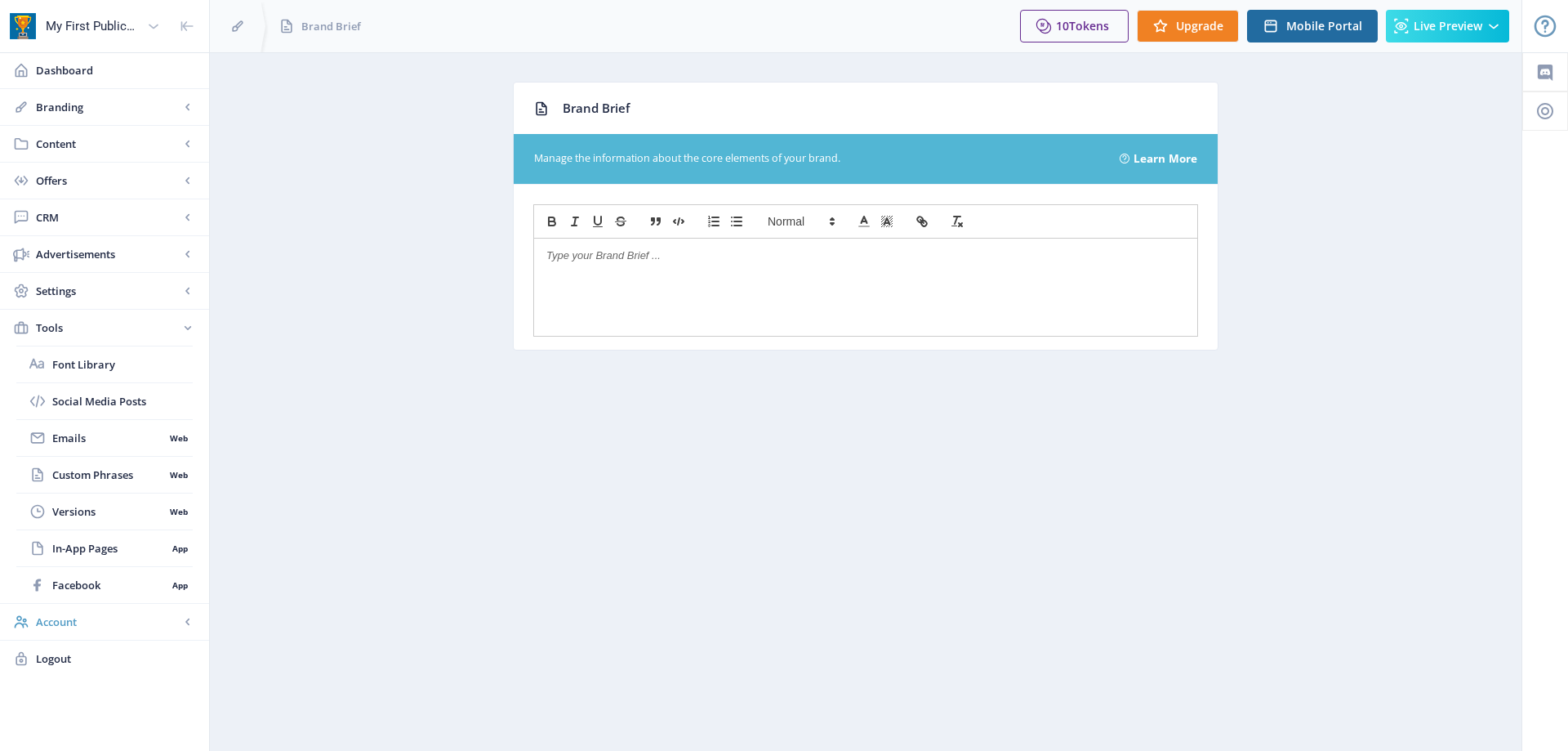
click at [171, 625] on span "Account" at bounding box center [107, 621] width 144 height 17
click at [70, 431] on span "Billing" at bounding box center [123, 438] width 141 height 17
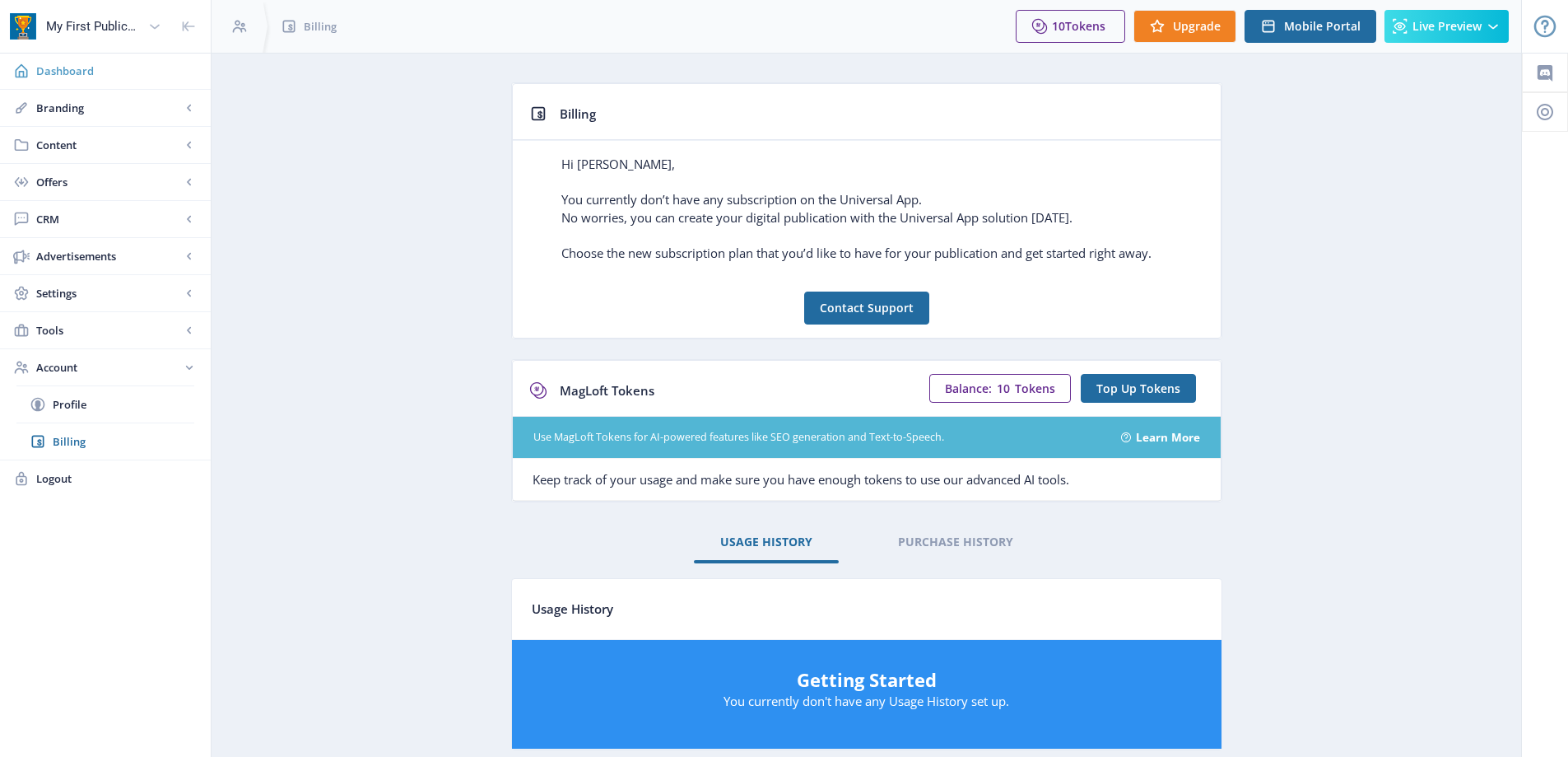
click at [91, 76] on span "Dashboard" at bounding box center [117, 71] width 161 height 17
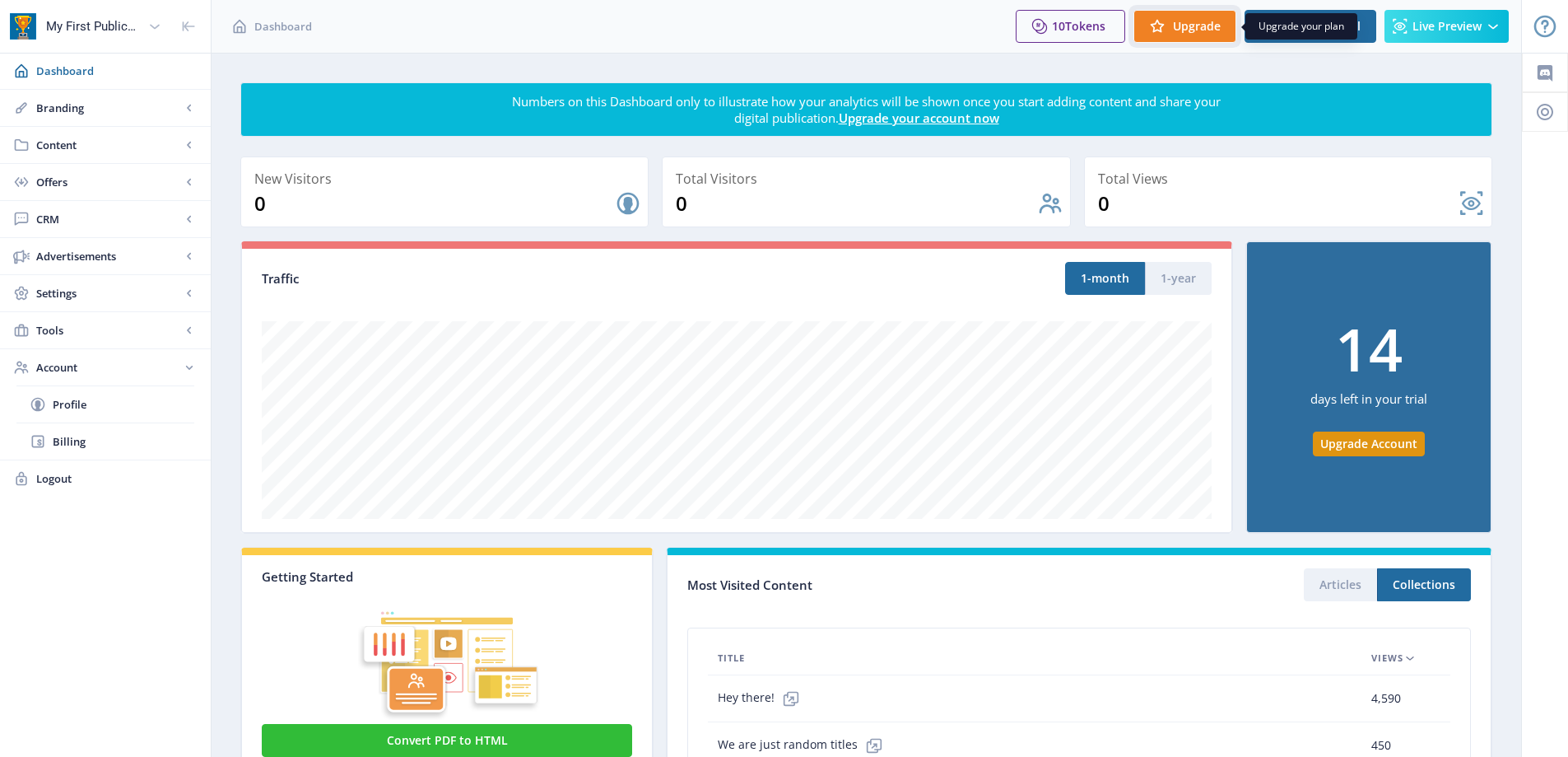
click at [1204, 34] on button "Upgrade" at bounding box center [1184, 26] width 103 height 32
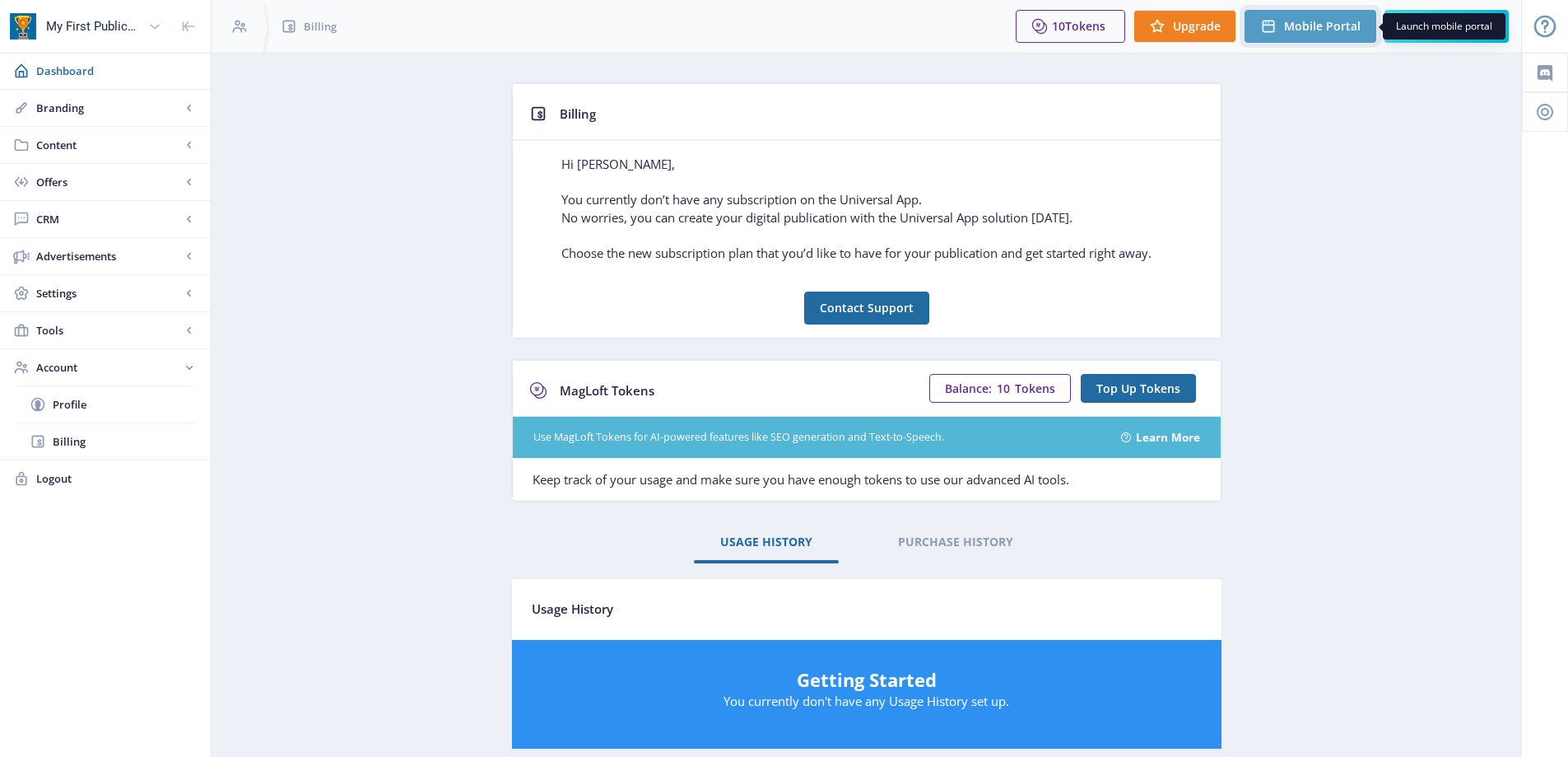
click at [1334, 32] on span "Mobile Portal" at bounding box center [1323, 26] width 77 height 13
click at [128, 111] on span "Branding" at bounding box center [108, 107] width 145 height 17
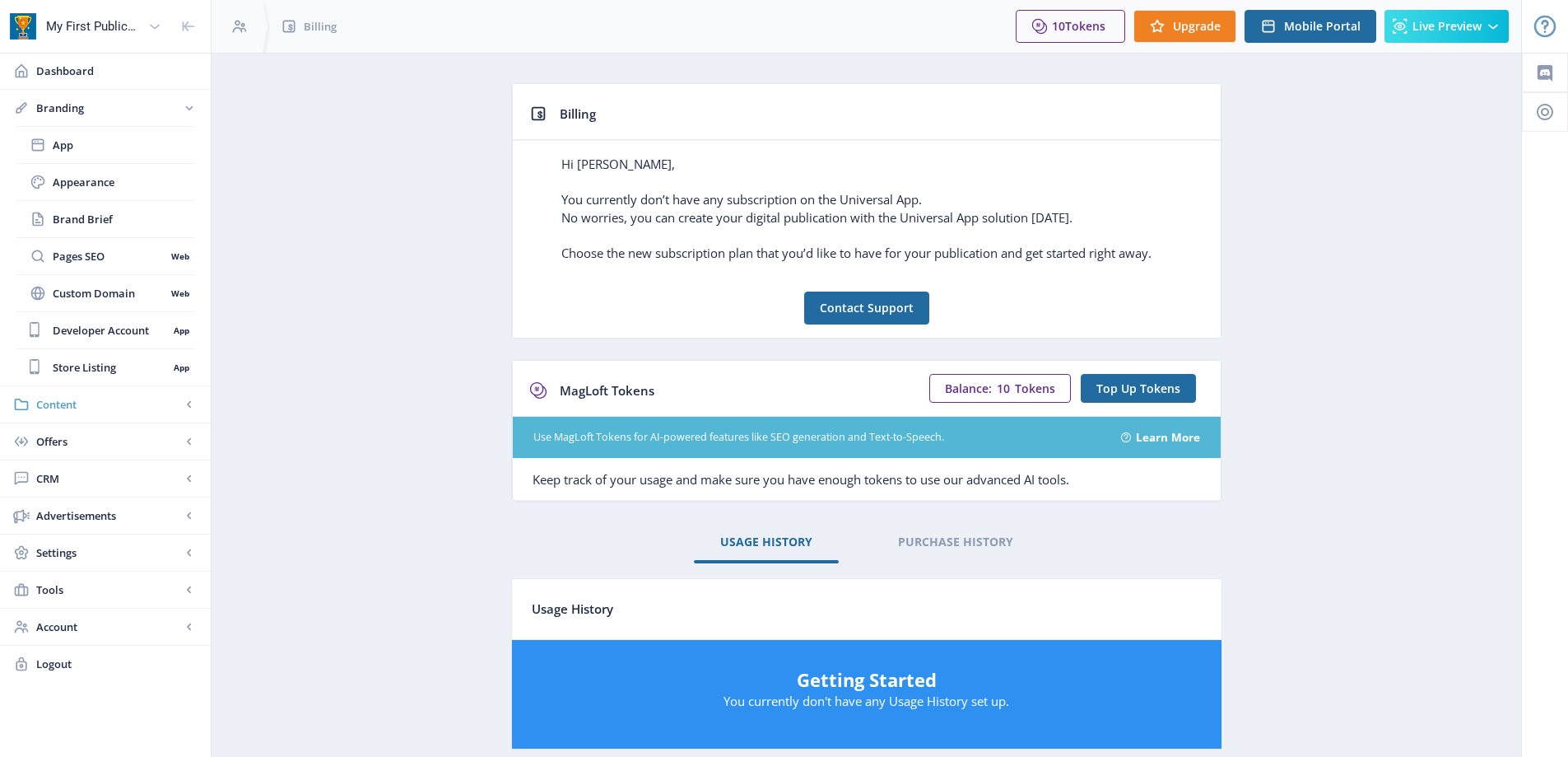
click at [73, 408] on span "Content" at bounding box center [108, 404] width 145 height 17
click at [80, 254] on span "Import PDF" at bounding box center [124, 256] width 142 height 17
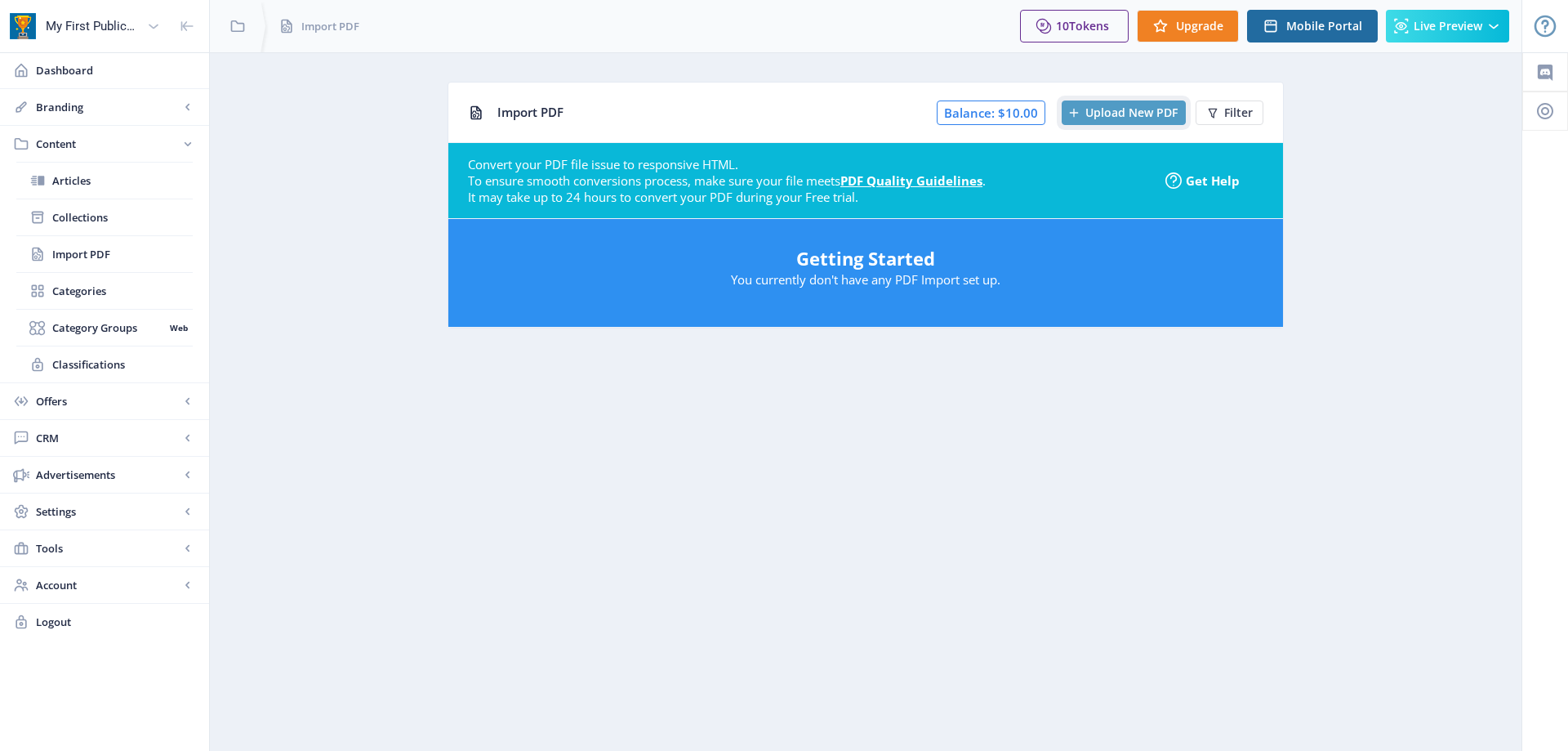
click at [1121, 113] on span "Upload New PDF" at bounding box center [1131, 112] width 92 height 13
click at [187, 593] on link "Account" at bounding box center [104, 584] width 209 height 36
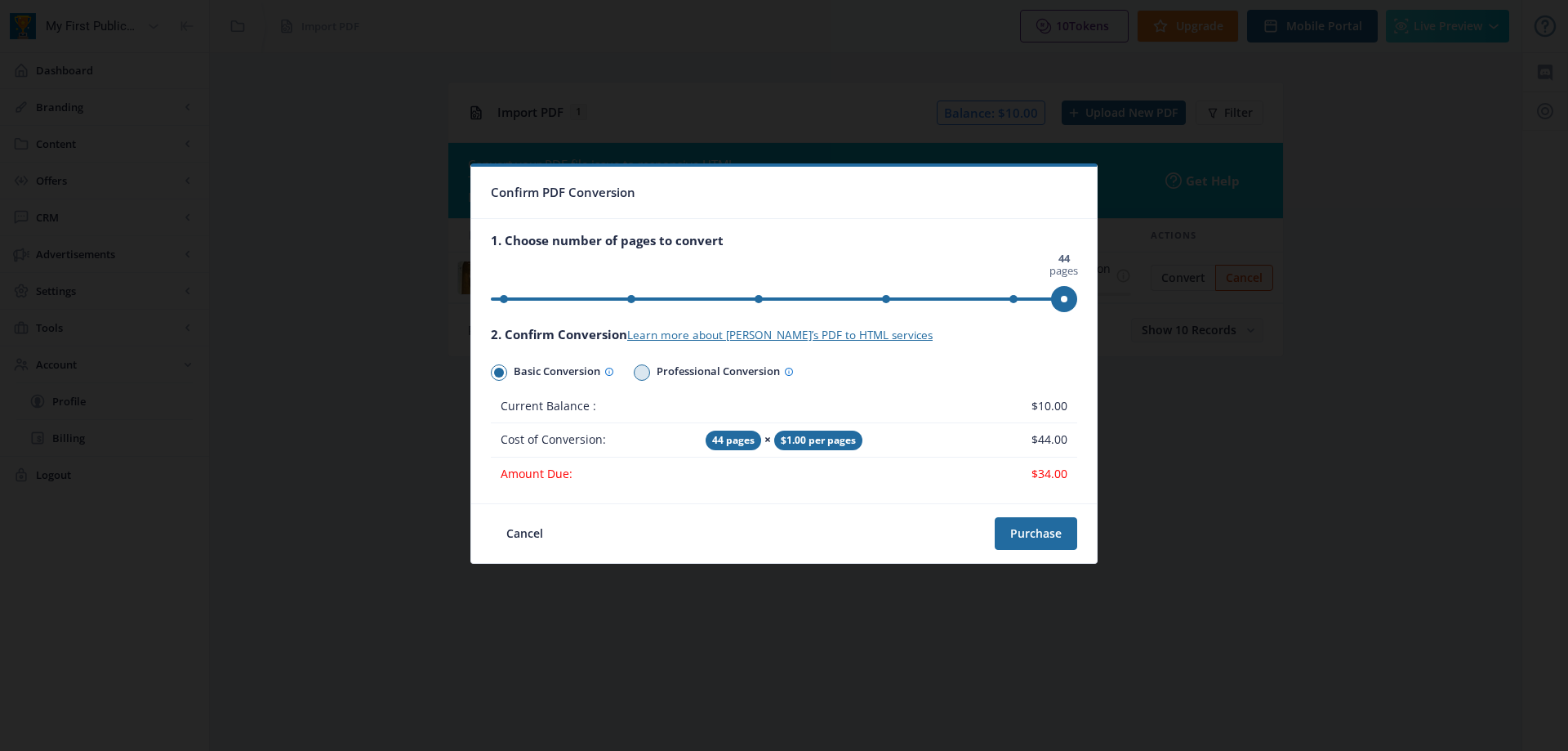
click at [646, 371] on span at bounding box center [641, 372] width 10 height 10
click at [635, 372] on input "Professional Conversion" at bounding box center [634, 372] width 1 height 1
radio input "true"
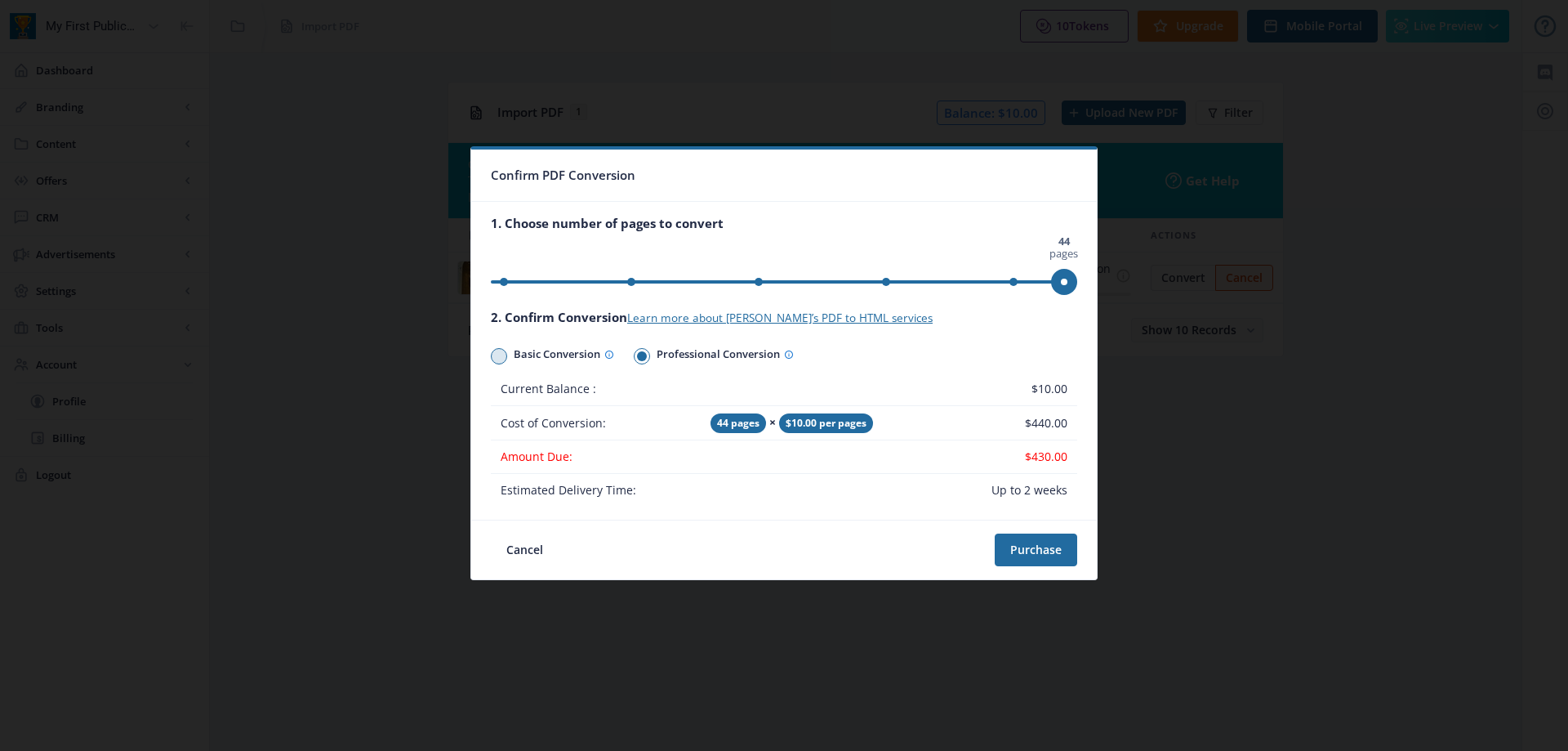
click at [498, 359] on span at bounding box center [499, 356] width 10 height 10
click at [491, 356] on input "Basic Conversion" at bounding box center [491, 355] width 1 height 1
radio input "true"
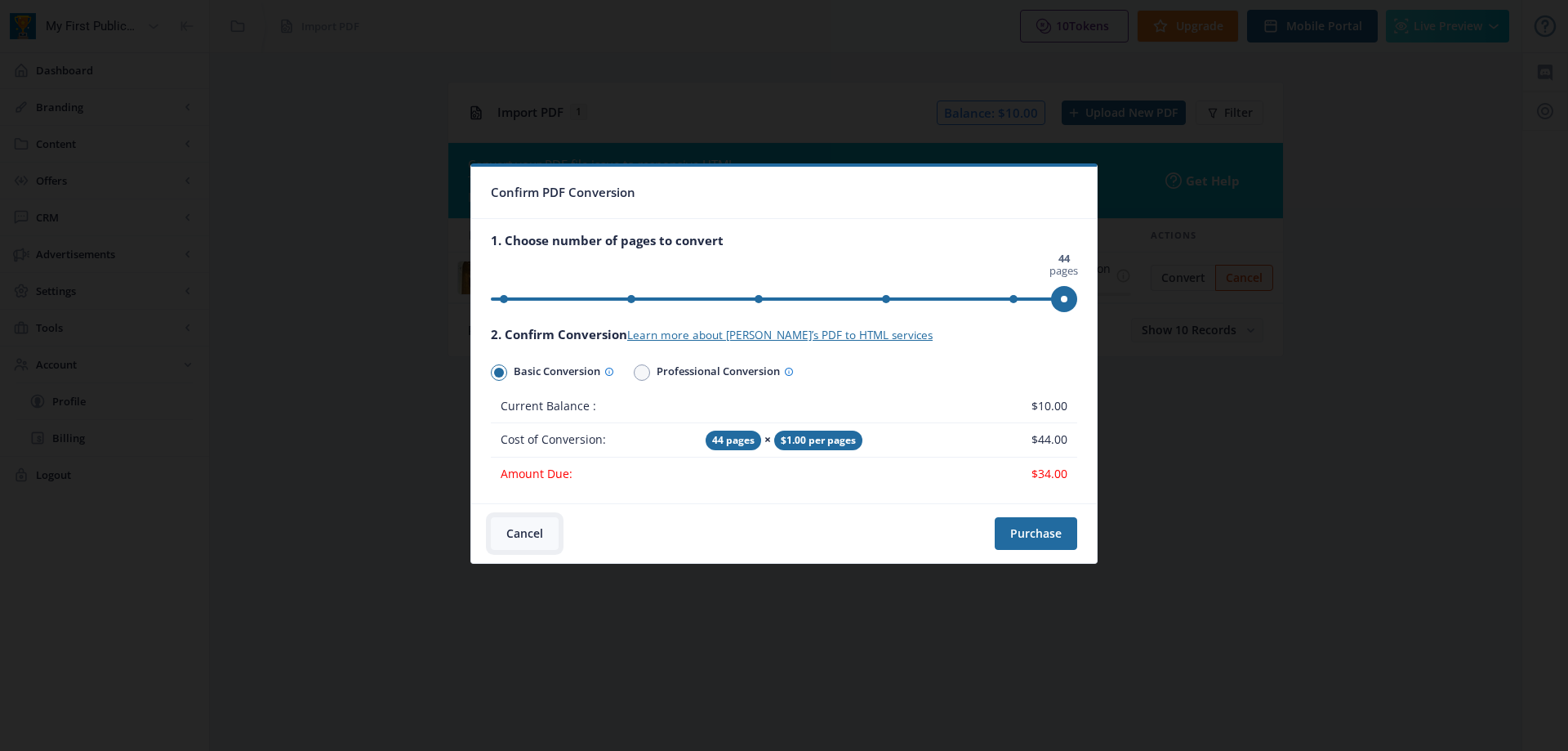
click at [526, 527] on button "Cancel" at bounding box center [524, 532] width 67 height 32
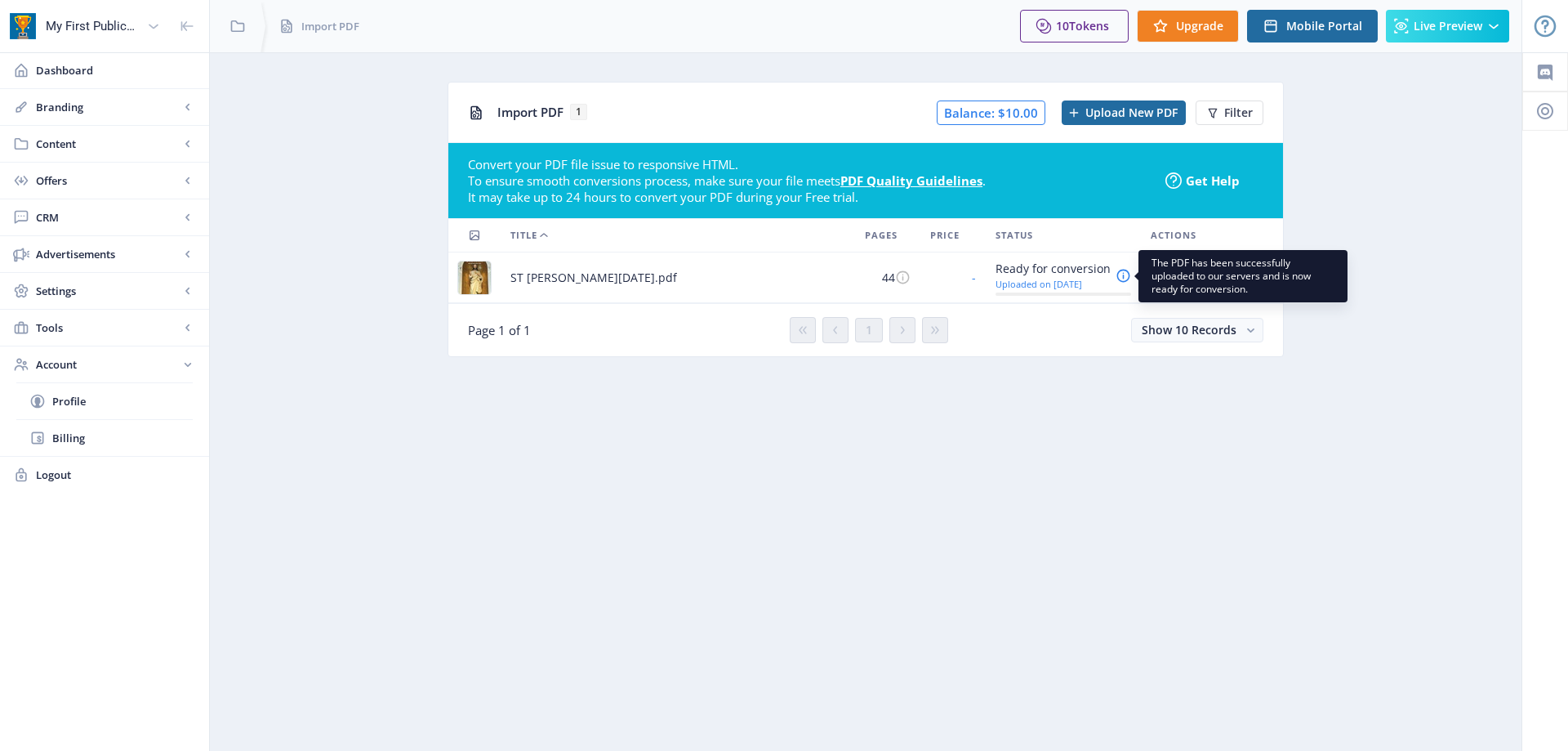
click at [1081, 274] on div "Ready for conversion" at bounding box center [1052, 269] width 115 height 20
click at [1122, 276] on icon at bounding box center [1123, 275] width 16 height 16
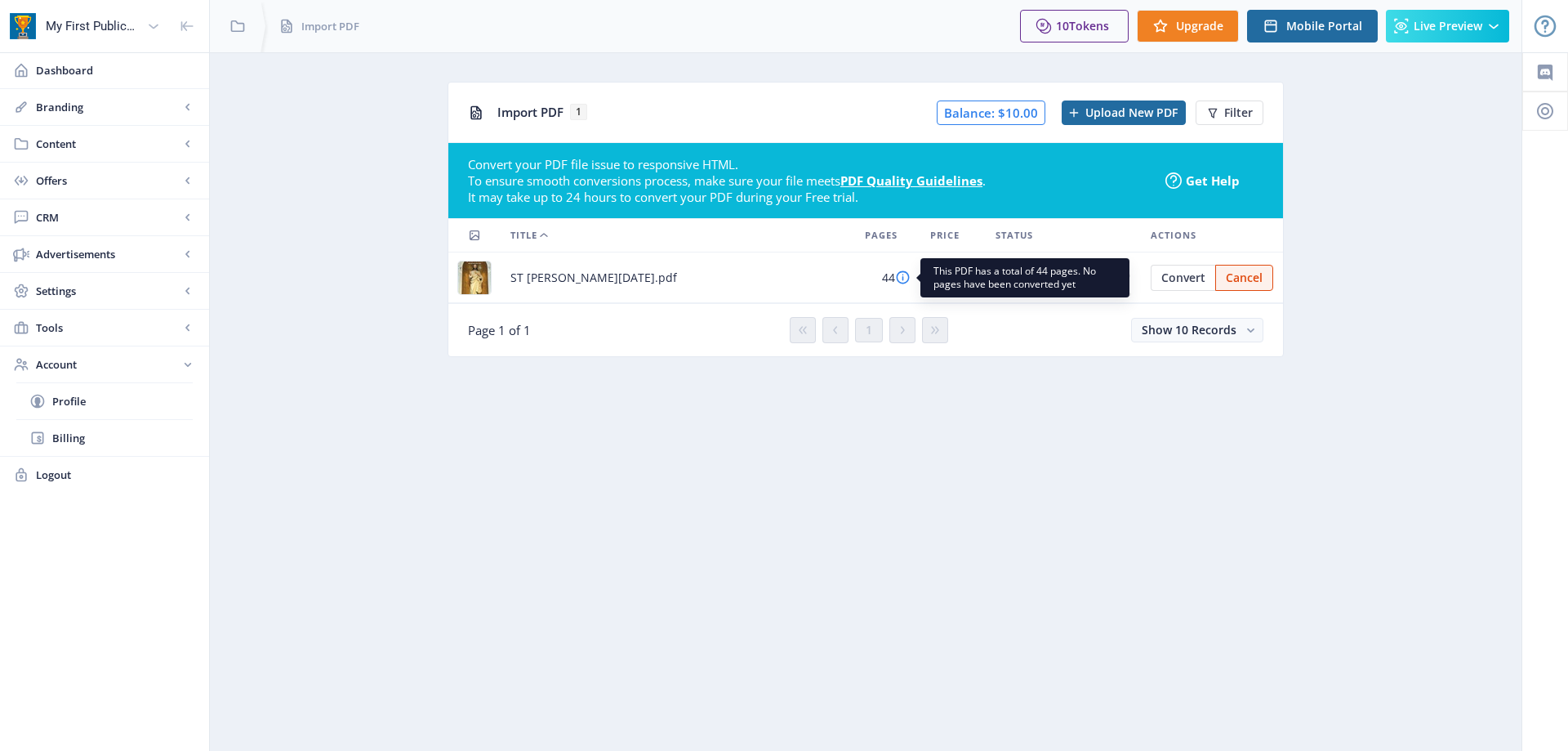
click at [910, 276] on icon at bounding box center [903, 277] width 16 height 16
click at [57, 472] on span "Logout" at bounding box center [116, 474] width 160 height 17
